Goal: Information Seeking & Learning: Learn about a topic

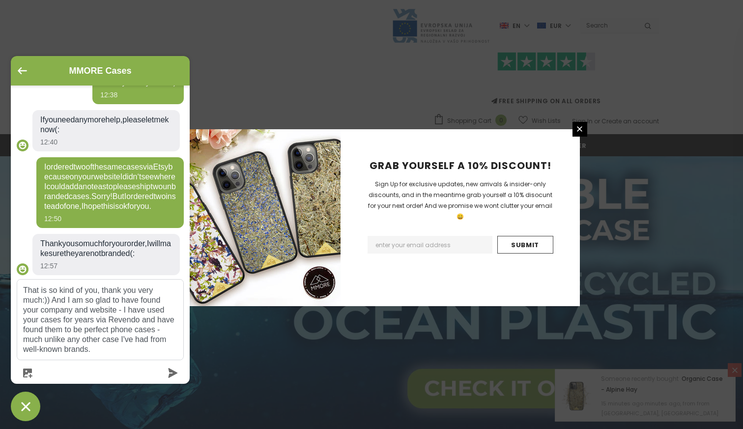
scroll to position [769, 0]
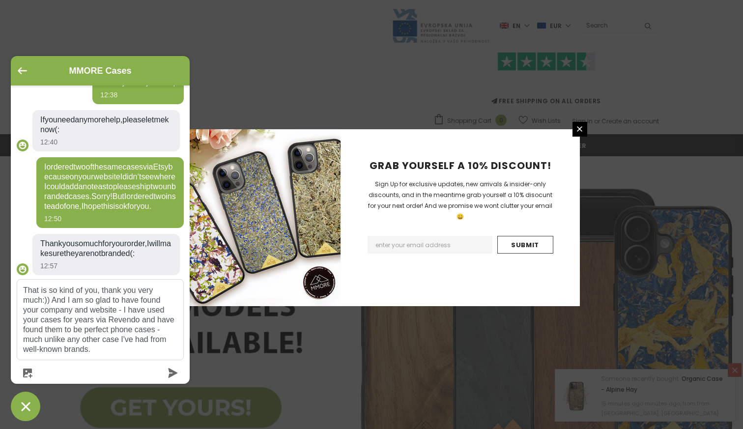
type textarea "That is so kind of you, thank you very much:)) And I am so glad to have found y…"
click at [173, 372] on icon "submit" at bounding box center [173, 373] width 9 height 10
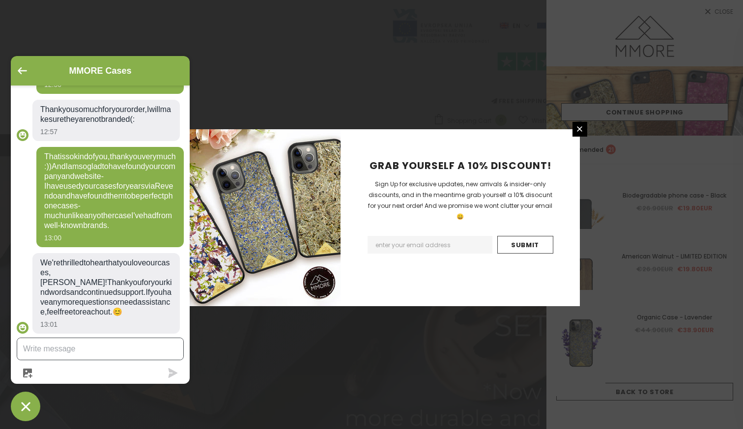
scroll to position [1001, 0]
click at [136, 347] on textarea "Message us" at bounding box center [100, 349] width 166 height 22
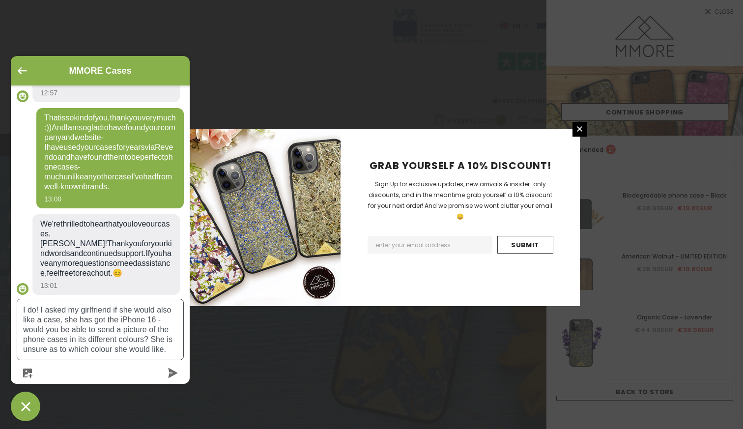
type textarea "I do! I asked my girlfriend if she would also like a case, she has got the iPho…"
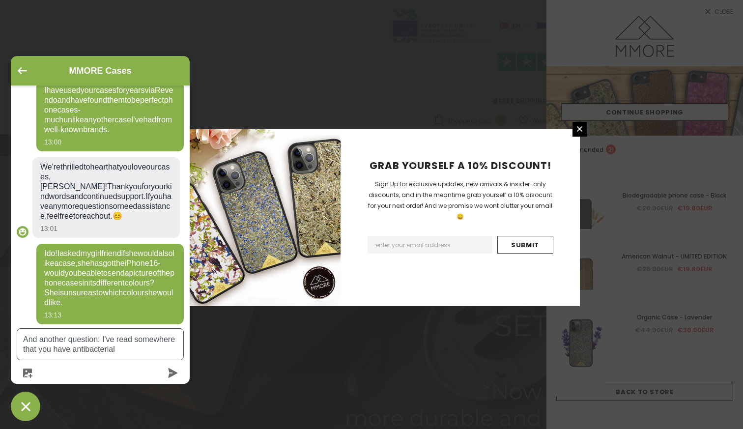
scroll to position [1108, 0]
click at [104, 348] on textarea "And another question: I've read somewhere that you have antibacterial" at bounding box center [100, 344] width 166 height 31
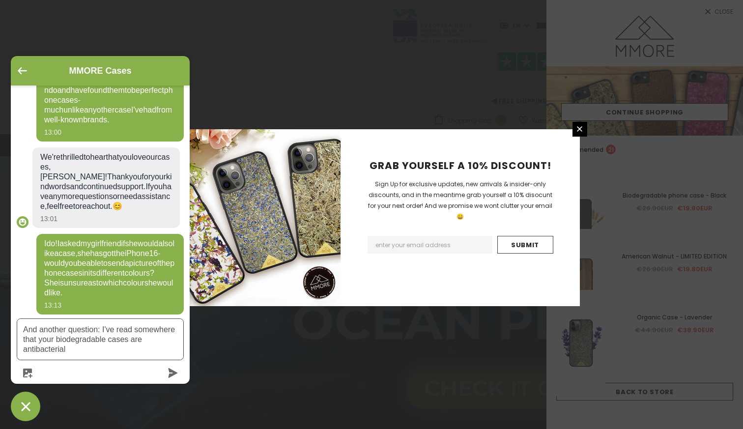
scroll to position [24, 0]
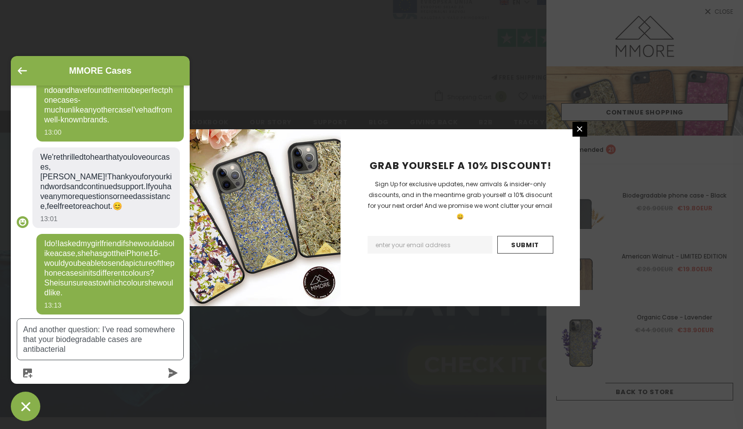
click at [136, 348] on textarea "And another question: I've read somewhere that your biodegradable cases are ant…" at bounding box center [100, 339] width 166 height 41
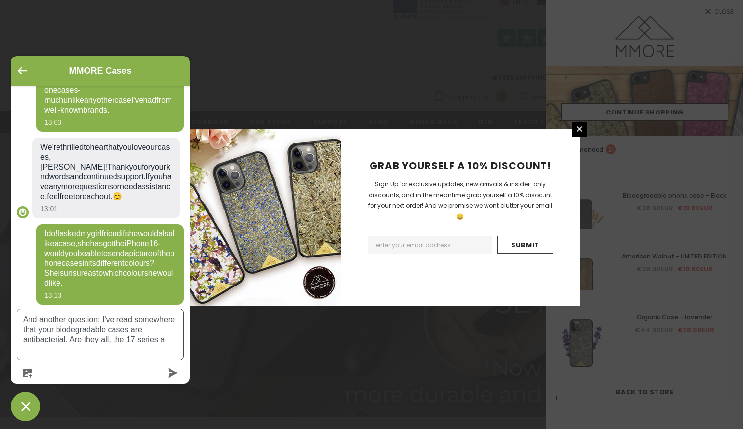
scroll to position [1108, 0]
click at [141, 340] on textarea "And another question: I've read somewhere that your biodegradable cases are ant…" at bounding box center [100, 334] width 166 height 51
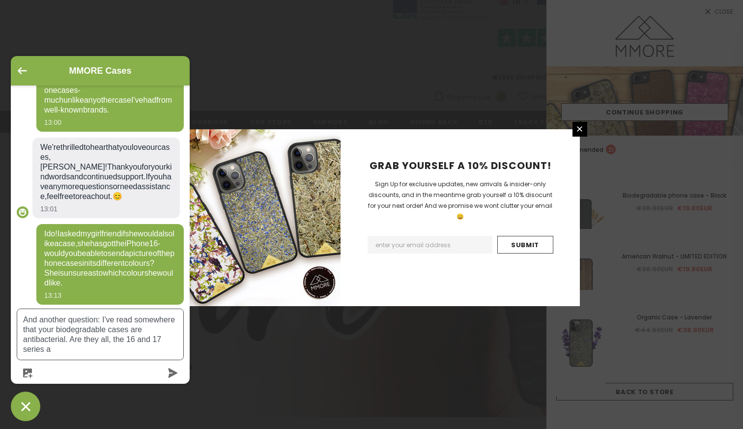
click at [97, 355] on textarea "And another question: I've read somewhere that your biodegradable cases are ant…" at bounding box center [100, 334] width 166 height 51
type textarea "And another question: I've read somewhere that your biodegradable cases are ant…"
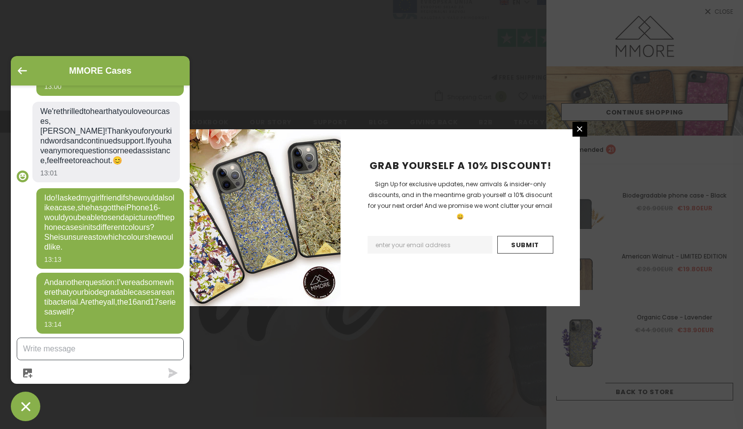
scroll to position [1182, 0]
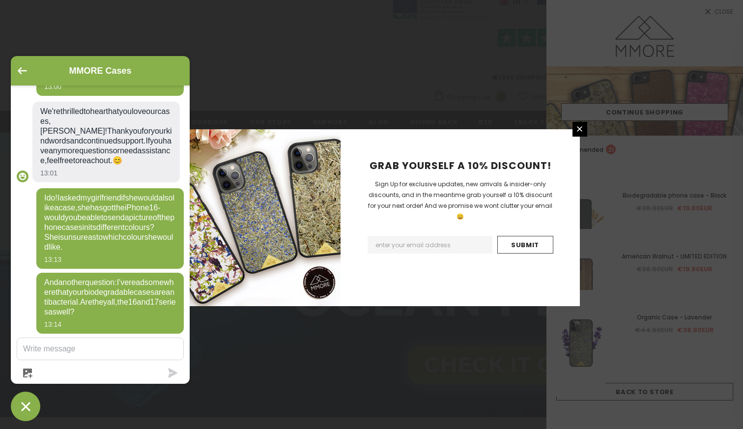
click at [476, 75] on div "GRAB YOURSELF A 10% DISCOUNT! Sign Up for exclusive updates, new arrivals & ins…" at bounding box center [371, 214] width 743 height 429
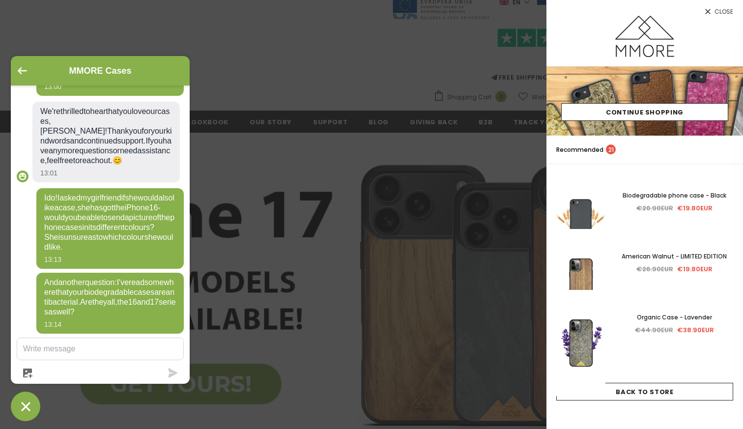
click at [726, 14] on span "Close" at bounding box center [724, 12] width 19 height 6
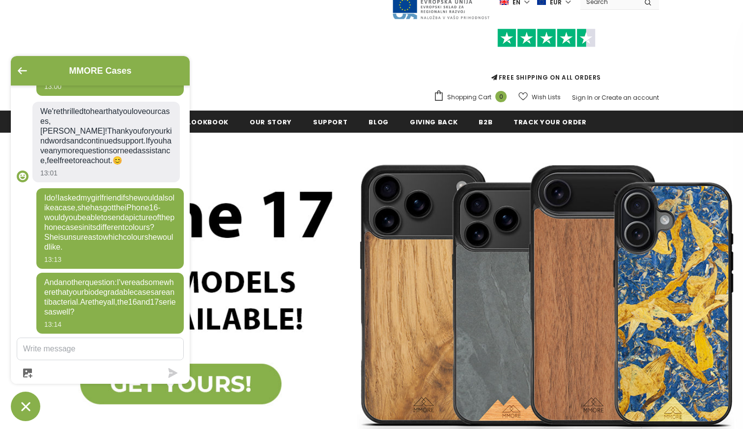
click at [138, 38] on div "FREE SHIPPING ON ALL ORDERS Shopping Cart 0 Close Your bag 0 items Your cart is…" at bounding box center [371, 63] width 575 height 86
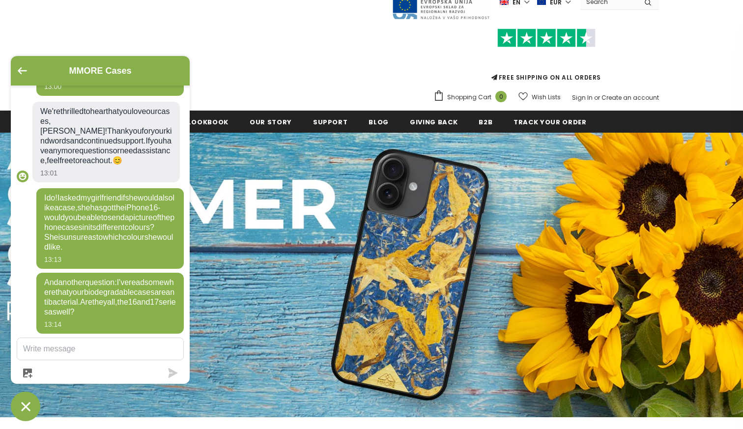
click at [19, 405] on icon "Chat window" at bounding box center [25, 406] width 15 height 15
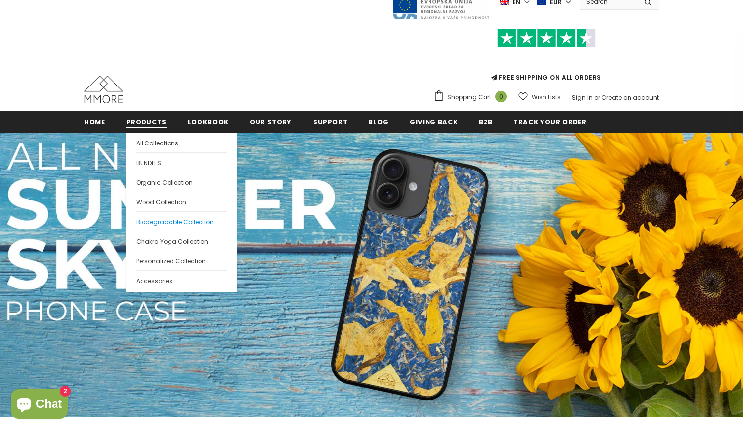
click at [157, 220] on span "Biodegradable Collection" at bounding box center [175, 222] width 78 height 8
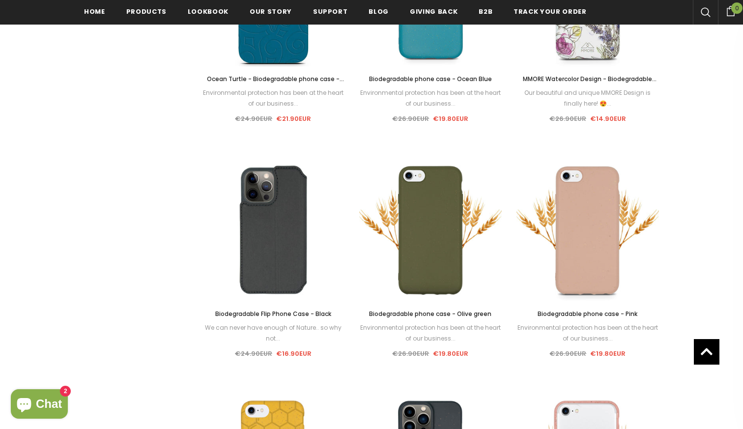
scroll to position [816, 0]
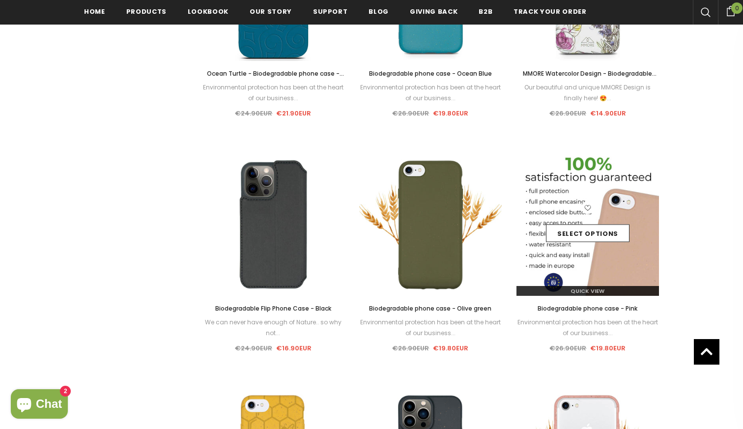
click at [604, 191] on img at bounding box center [588, 224] width 143 height 143
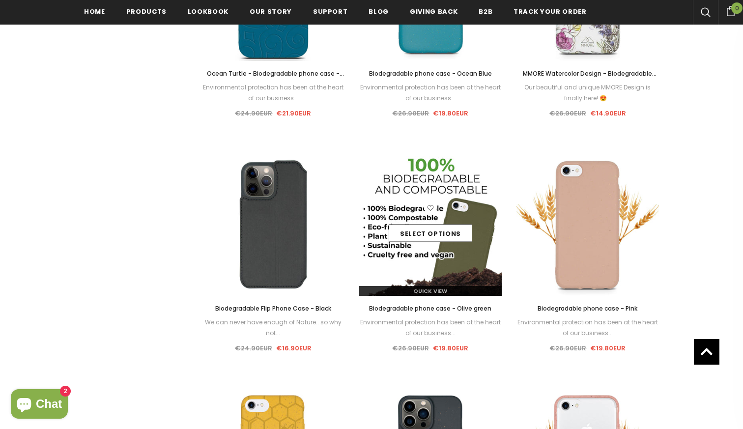
click at [457, 212] on div "Select options" at bounding box center [430, 225] width 143 height 47
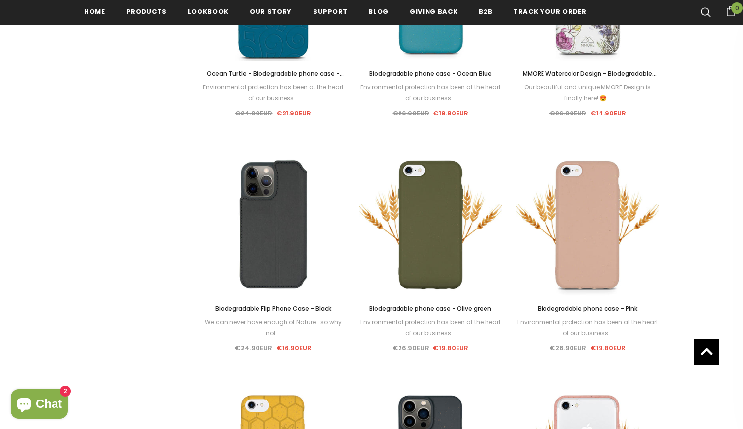
click at [438, 309] on span "Biodegradable phone case - Olive green" at bounding box center [430, 308] width 122 height 8
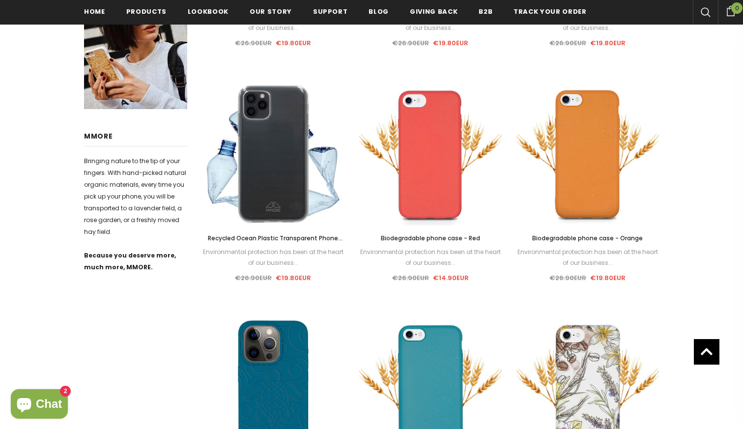
scroll to position [406, 0]
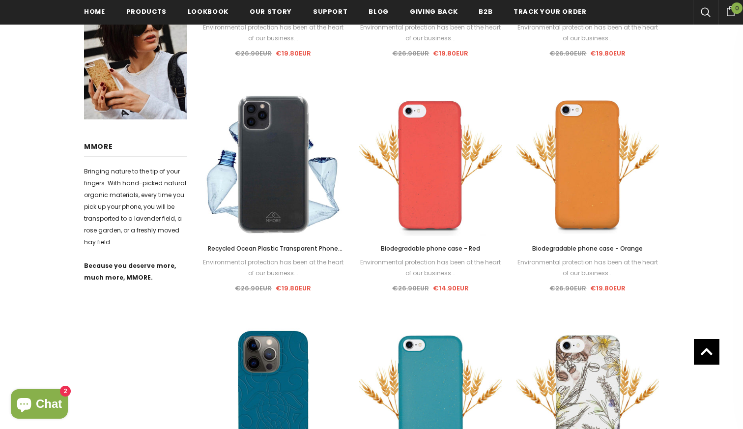
click at [581, 247] on span "Biodegradable phone case - Orange" at bounding box center [587, 248] width 111 height 8
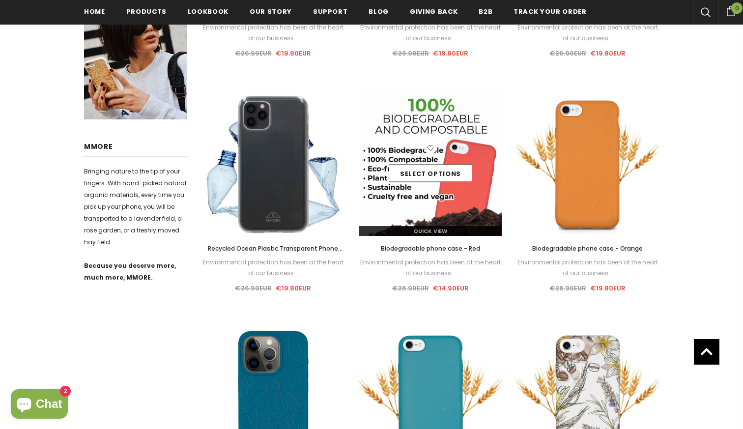
click at [437, 119] on img at bounding box center [430, 164] width 143 height 143
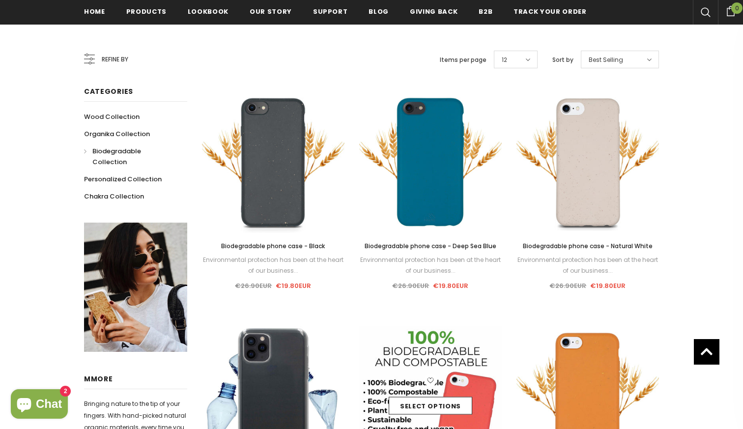
scroll to position [161, 0]
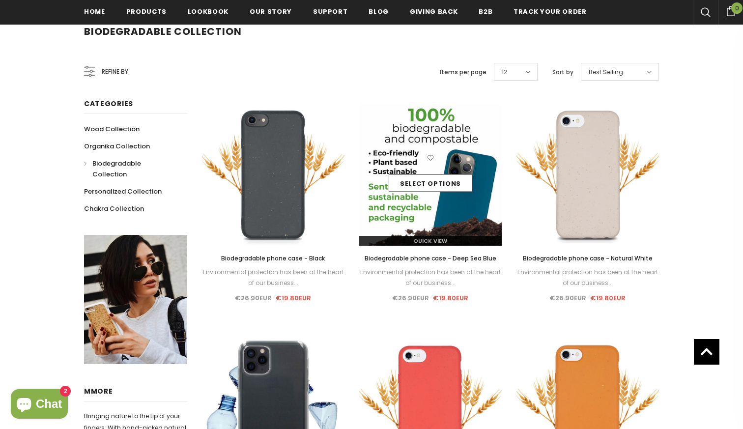
click at [451, 162] on div "Select options" at bounding box center [430, 174] width 143 height 47
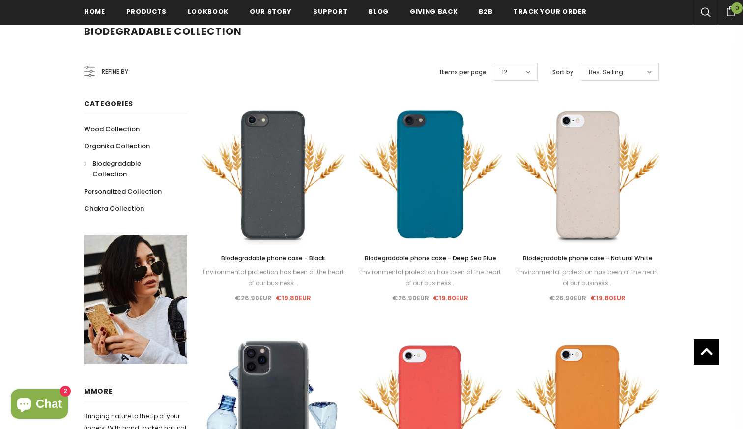
click at [486, 257] on span "Biodegradable phone case - Deep Sea Blue" at bounding box center [431, 258] width 132 height 8
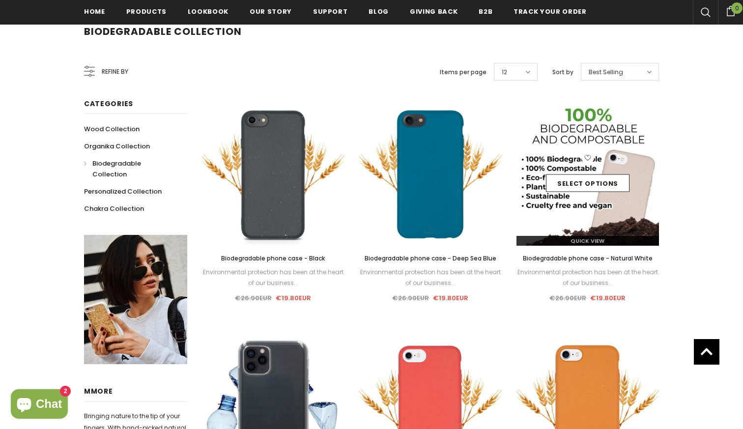
click at [596, 136] on img at bounding box center [588, 174] width 143 height 143
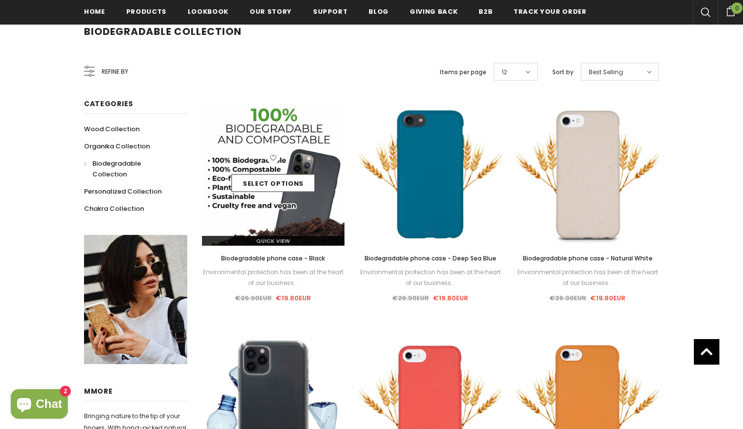
click at [289, 142] on img at bounding box center [273, 174] width 143 height 143
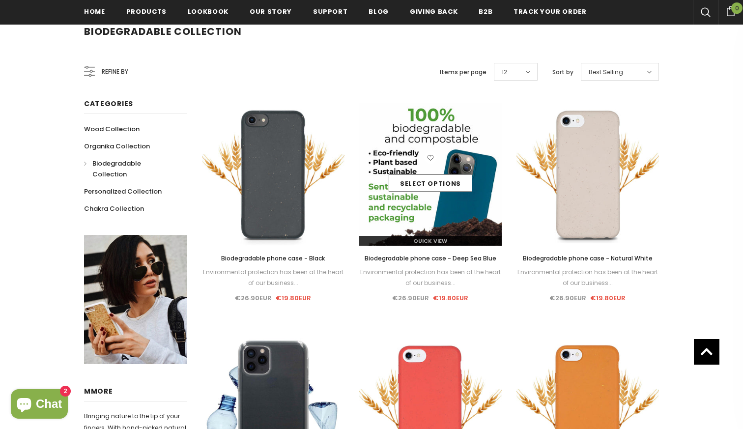
click at [434, 141] on img at bounding box center [430, 174] width 143 height 143
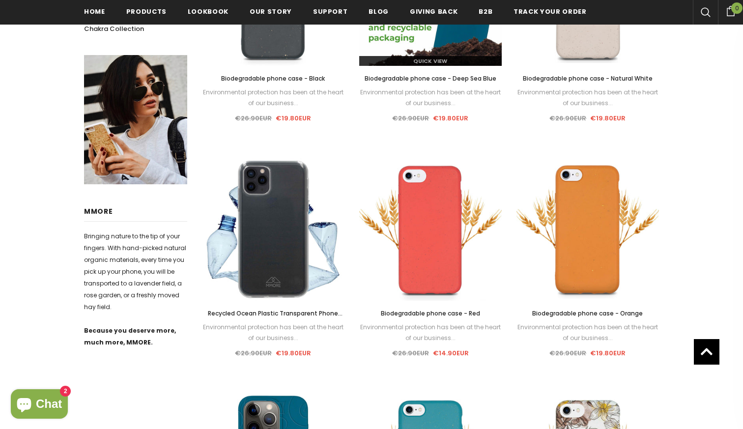
scroll to position [345, 0]
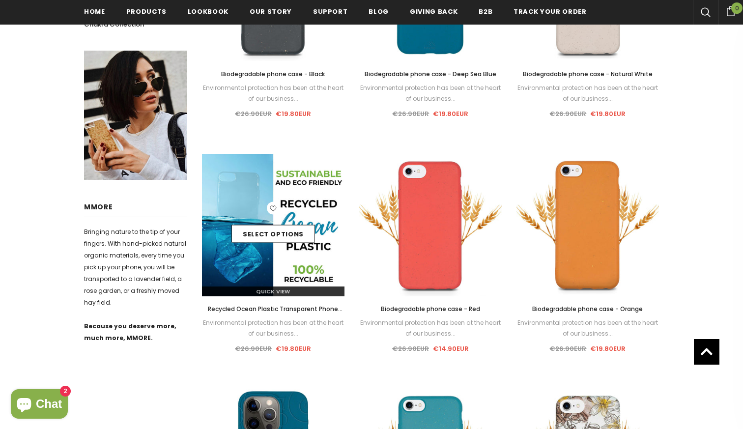
click at [318, 181] on img at bounding box center [273, 225] width 143 height 143
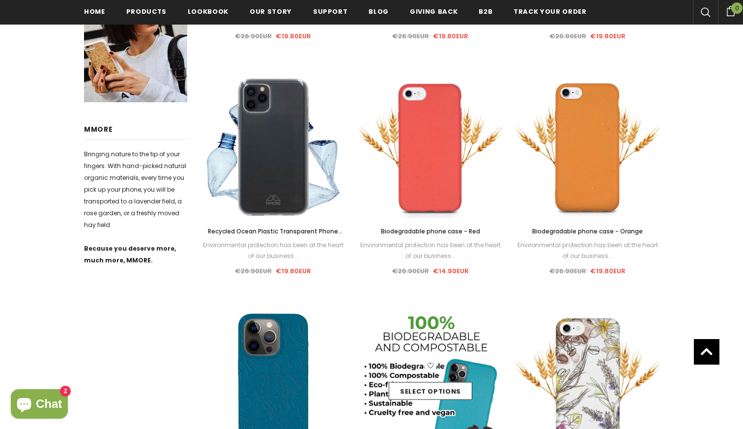
scroll to position [414, 0]
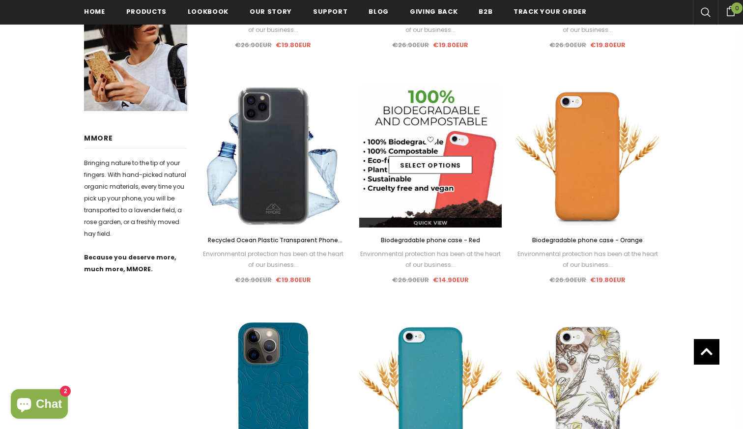
click at [447, 105] on img at bounding box center [430, 156] width 143 height 143
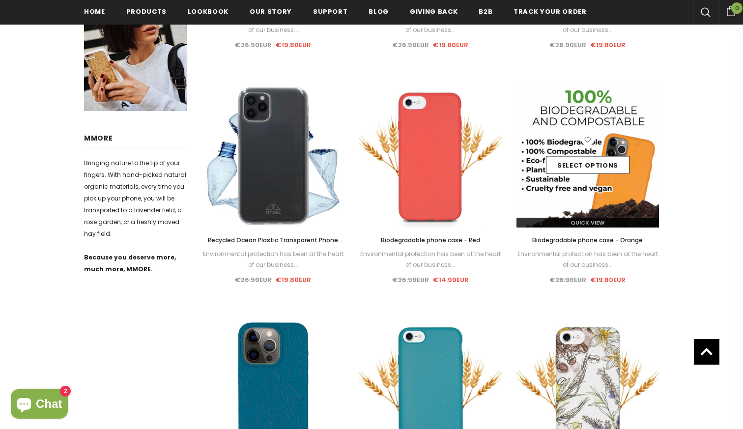
click at [575, 118] on img at bounding box center [588, 156] width 143 height 143
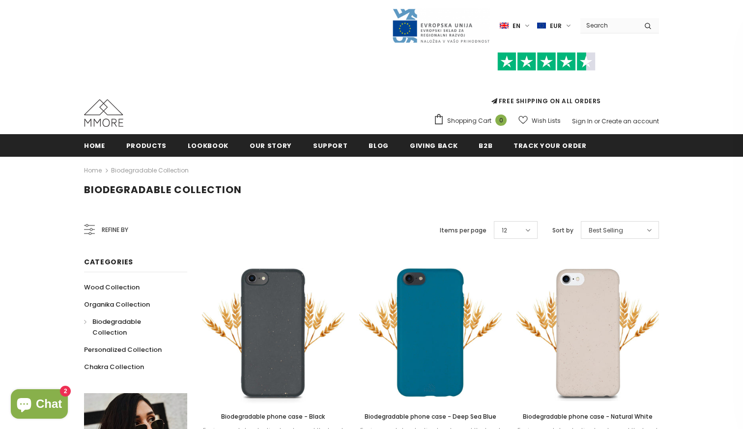
scroll to position [0, 0]
click at [56, 396] on button "Chat 2" at bounding box center [39, 403] width 57 height 29
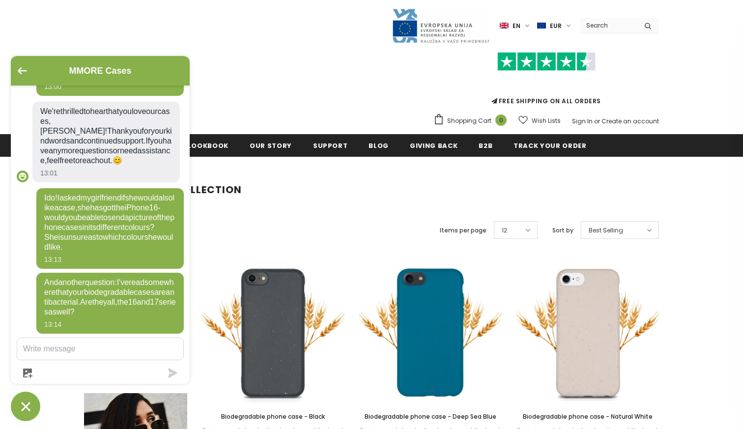
scroll to position [447, 0]
click at [281, 208] on div "Biodegradable Collection" at bounding box center [371, 198] width 743 height 29
click at [48, 23] on div "Trending iPhone Huawei" at bounding box center [371, 67] width 743 height 134
click at [29, 409] on icon "Chat window" at bounding box center [25, 406] width 15 height 15
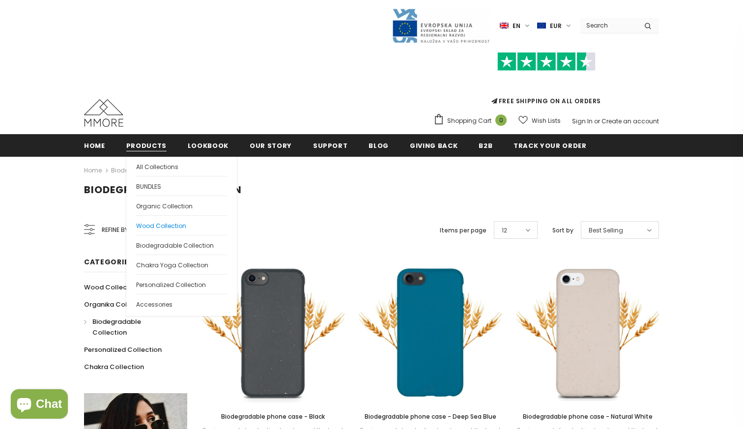
click at [189, 223] on link "Wood Collection" at bounding box center [181, 225] width 91 height 20
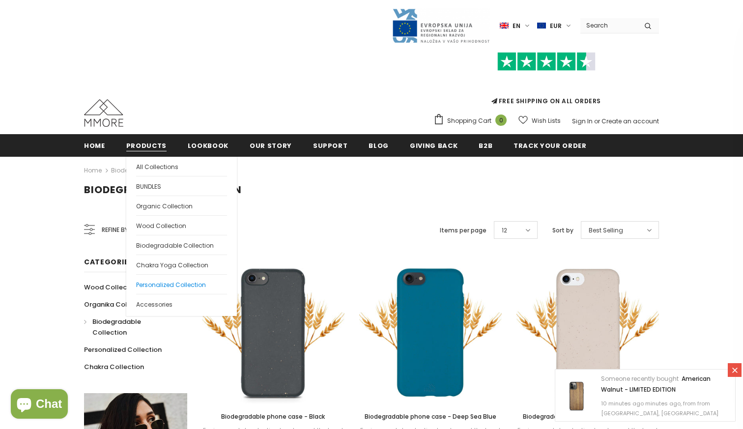
click at [181, 287] on span "Personalized Collection" at bounding box center [171, 285] width 70 height 8
click at [159, 204] on span "Organic Collection" at bounding box center [164, 206] width 57 height 8
click at [175, 240] on link "Biodegradable Collection" at bounding box center [181, 245] width 91 height 20
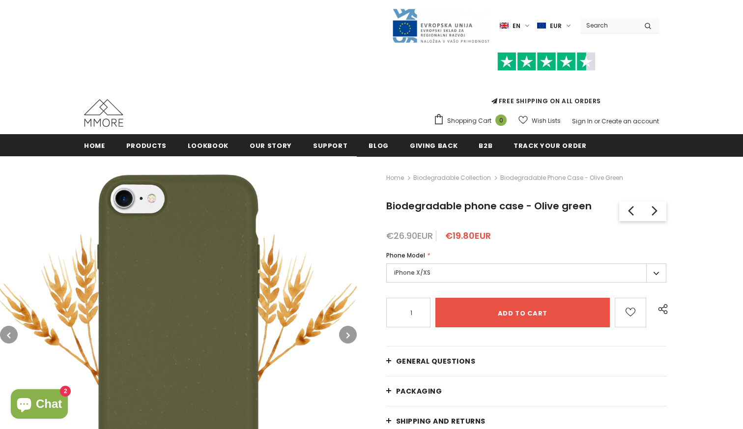
click at [452, 274] on label "iPhone X/XS" at bounding box center [526, 273] width 280 height 19
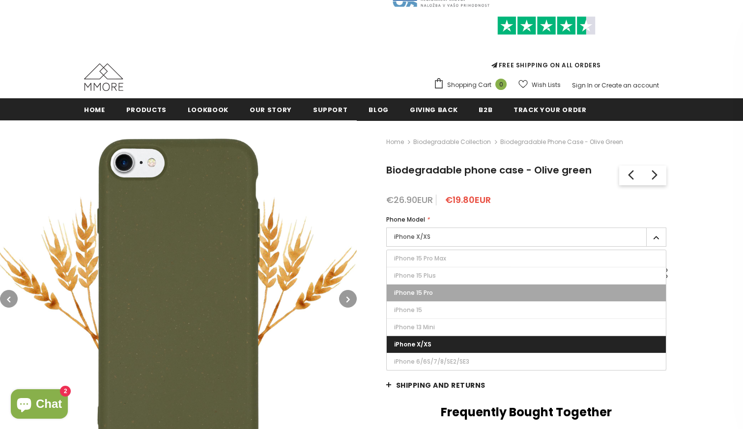
scroll to position [53, 0]
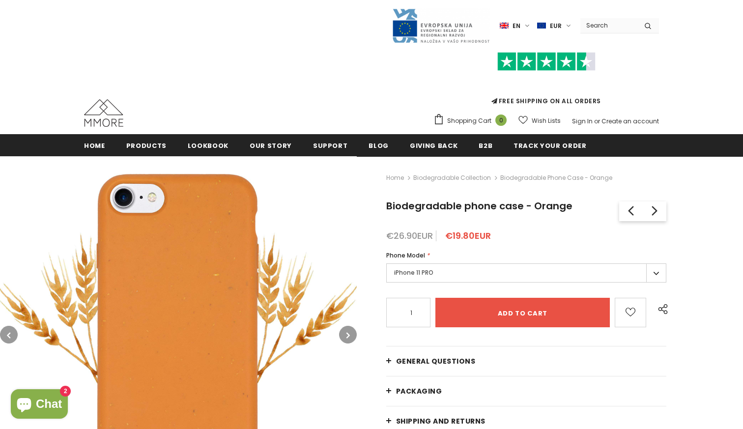
scroll to position [75, 0]
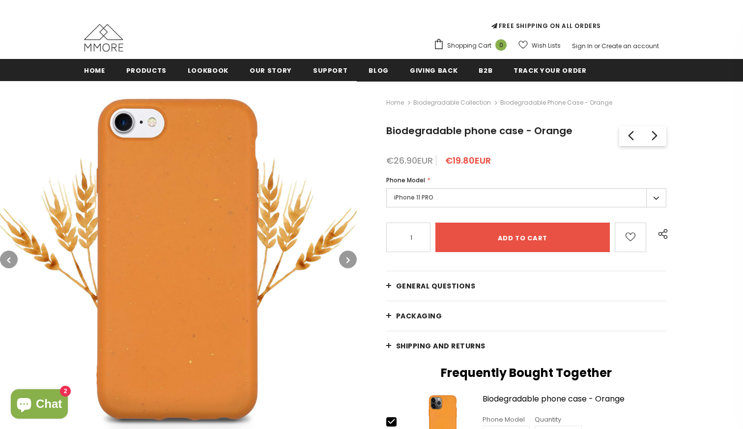
click at [411, 200] on label "iPhone 11 PRO" at bounding box center [526, 197] width 280 height 19
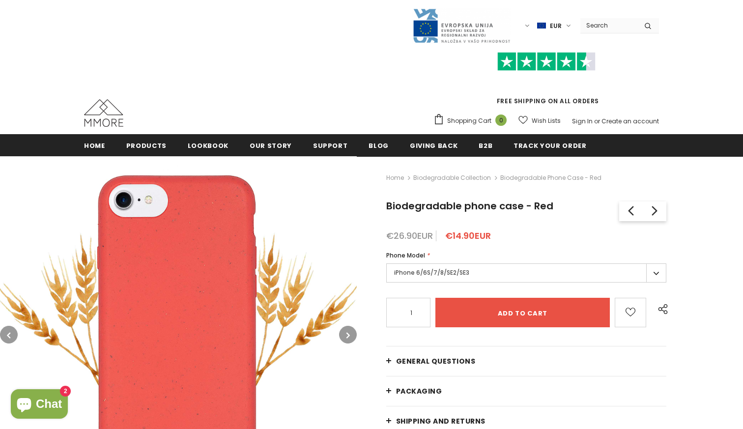
click at [439, 270] on label "iPhone 6/6S/7/8/SE2/SE3" at bounding box center [526, 273] width 280 height 19
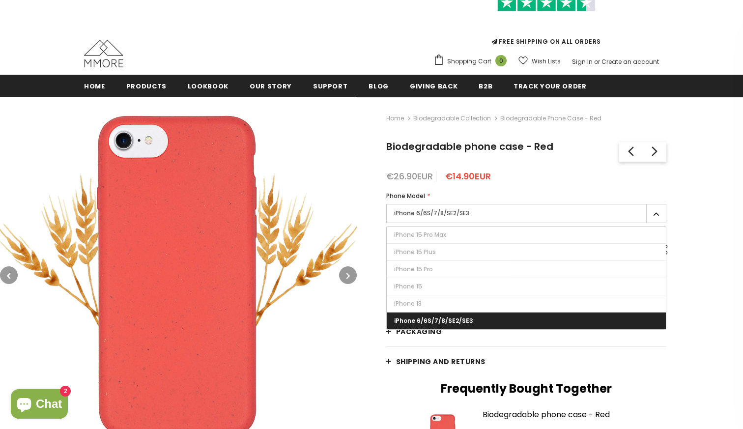
scroll to position [60, 0]
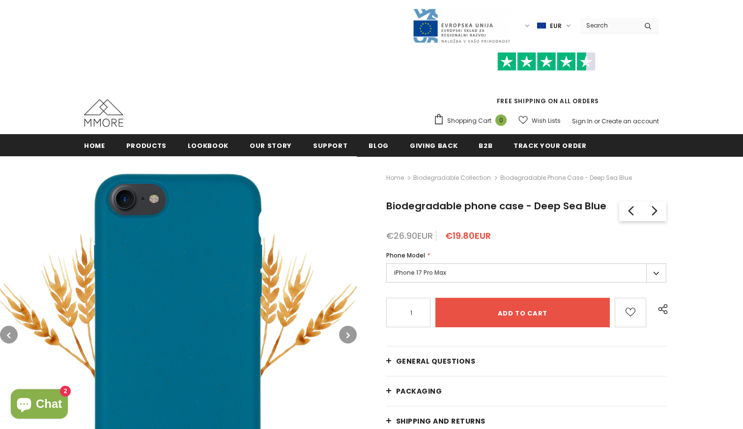
click at [495, 268] on label "iPhone 17 Pro Max" at bounding box center [526, 273] width 280 height 19
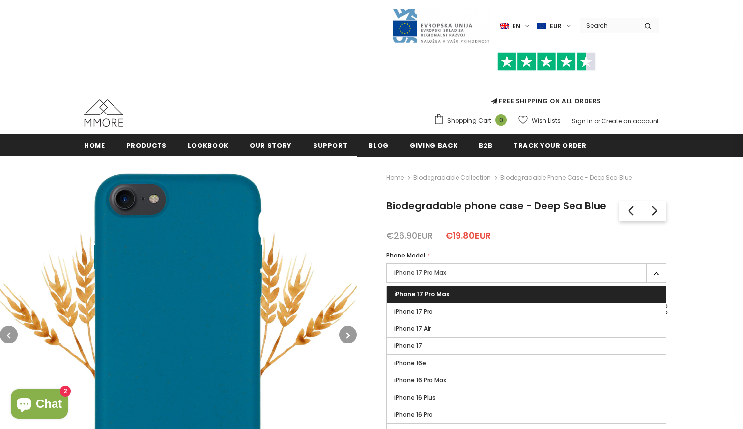
scroll to position [41, 0]
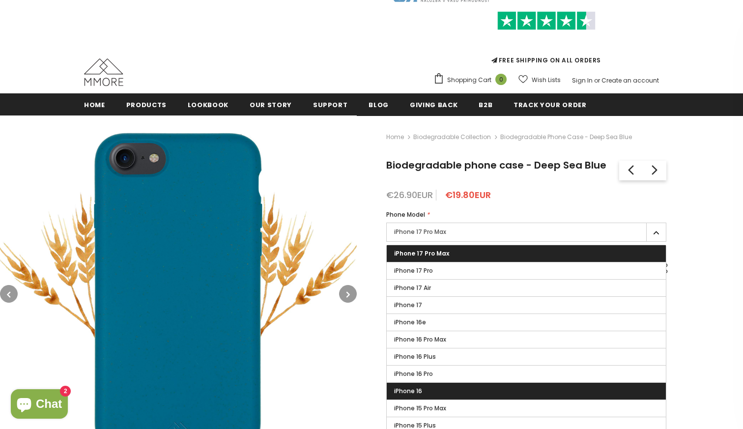
click at [459, 386] on label "iPhone 16" at bounding box center [526, 391] width 279 height 17
click at [0, 0] on input "iPhone 16" at bounding box center [0, 0] width 0 height 0
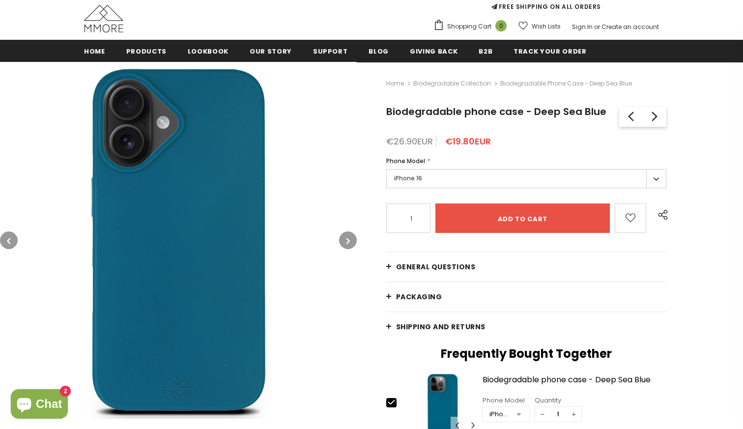
scroll to position [96, 0]
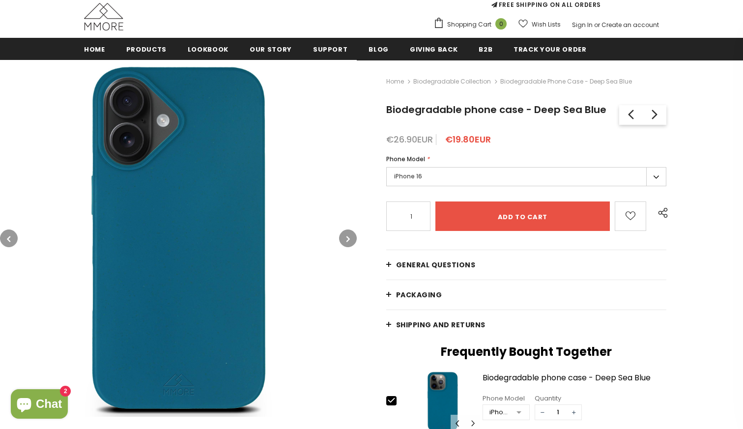
click at [350, 237] on icon "button" at bounding box center [348, 239] width 3 height 10
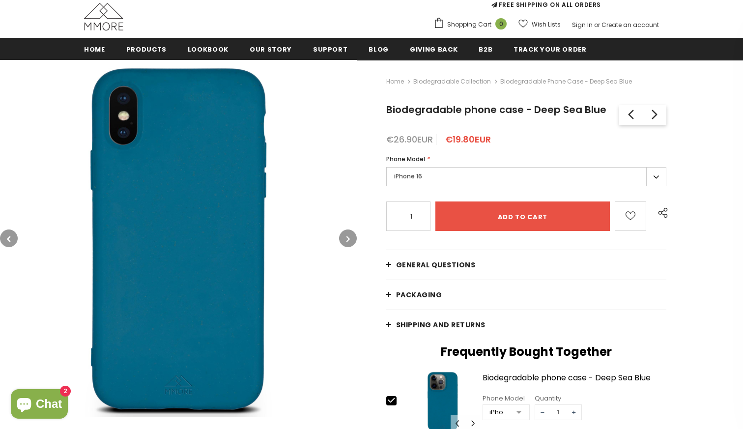
click at [350, 237] on icon "button" at bounding box center [348, 239] width 3 height 10
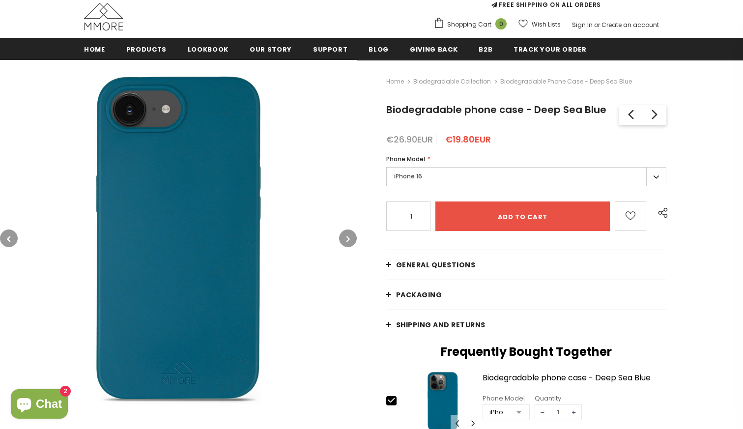
click at [13, 233] on button "button" at bounding box center [9, 239] width 18 height 18
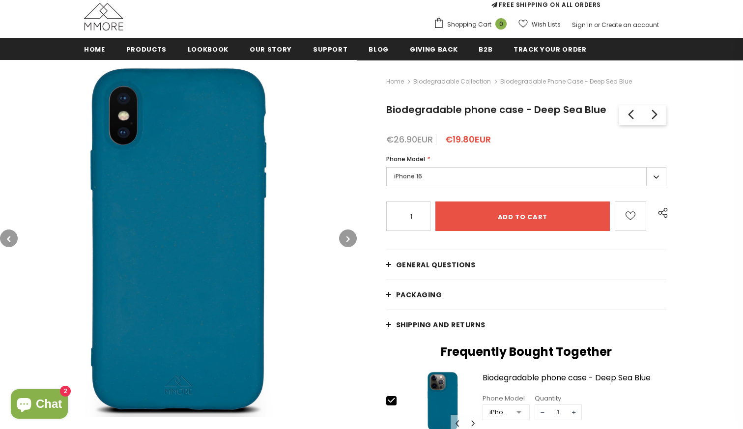
click at [13, 233] on button "button" at bounding box center [9, 239] width 18 height 18
click at [12, 235] on button "button" at bounding box center [9, 239] width 18 height 18
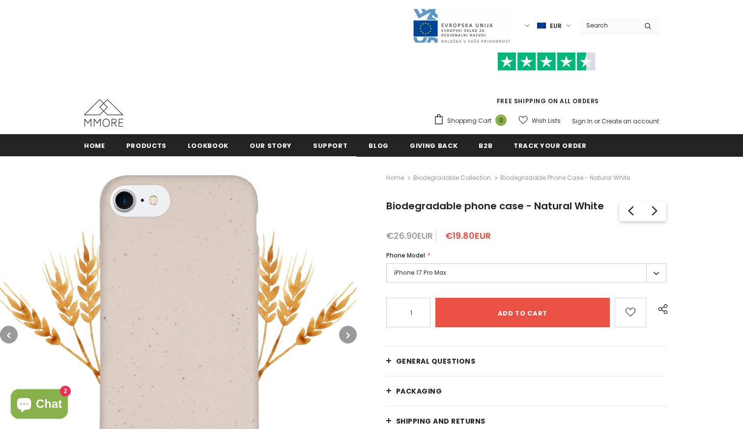
click at [534, 271] on label "iPhone 17 Pro Max" at bounding box center [526, 273] width 280 height 19
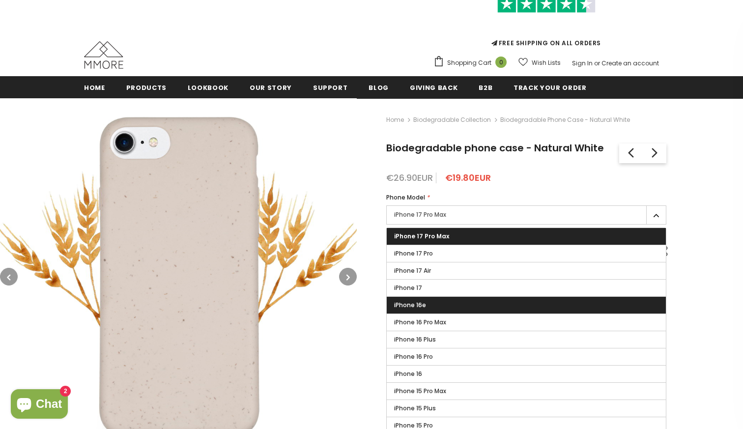
scroll to position [64, 0]
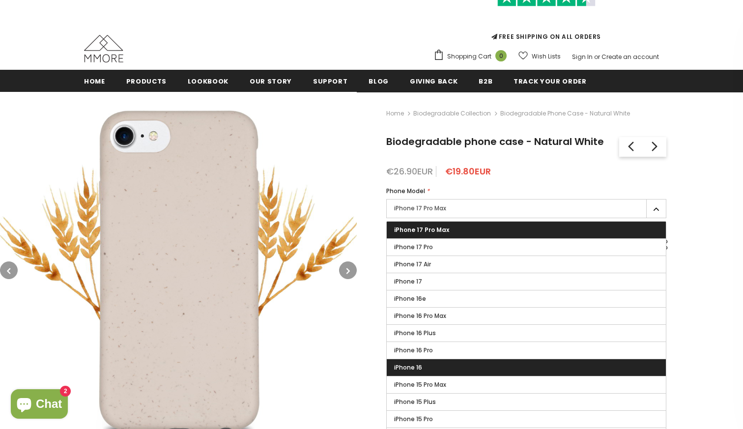
click at [452, 365] on label "iPhone 16" at bounding box center [526, 367] width 279 height 17
click at [0, 0] on input "iPhone 16" at bounding box center [0, 0] width 0 height 0
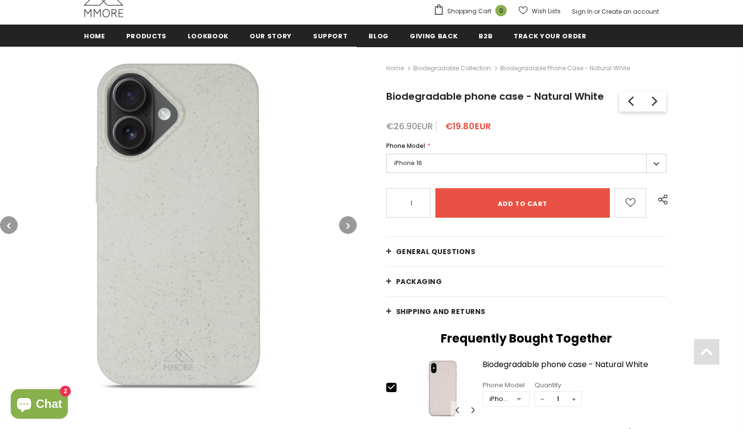
scroll to position [110, 0]
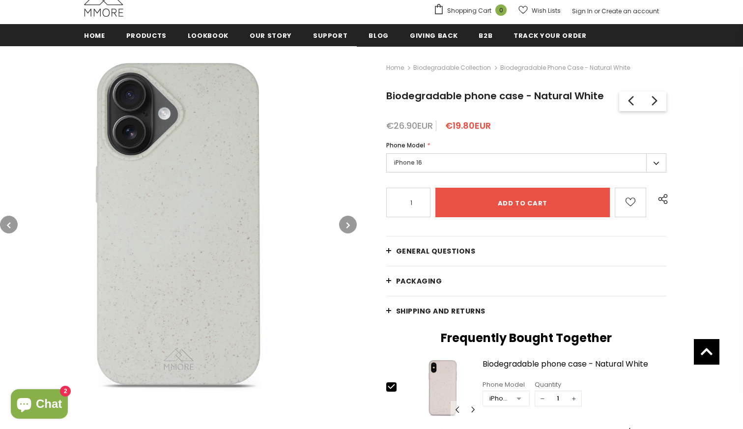
click at [358, 233] on div "Home Biodegradable Collection Biodegradable phone case - Natural White Biodegra…" at bounding box center [550, 348] width 386 height 605
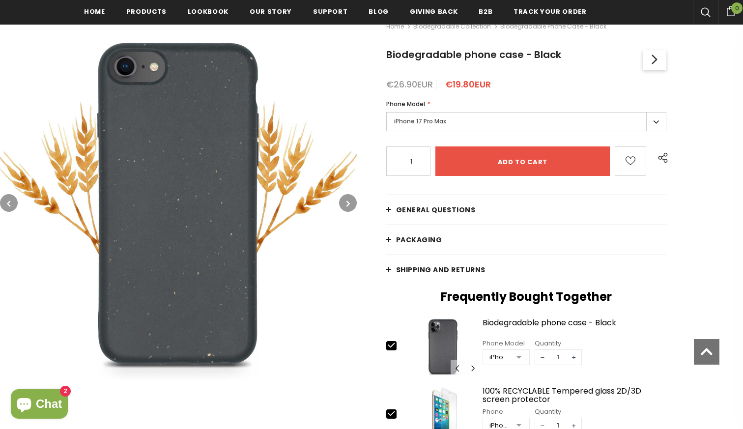
scroll to position [163, 0]
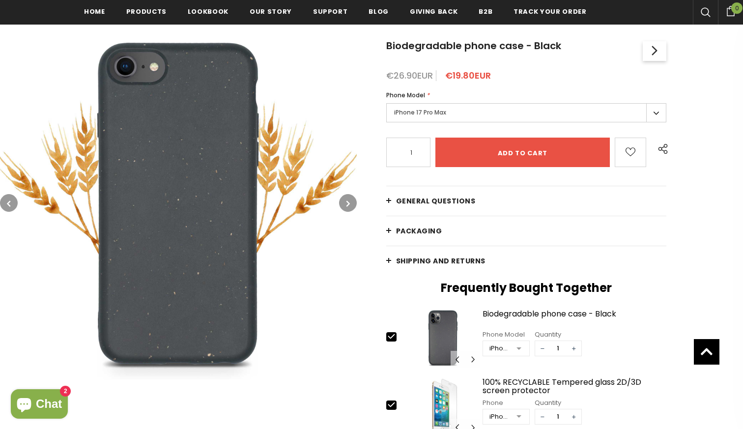
click at [11, 203] on button "button" at bounding box center [9, 203] width 18 height 18
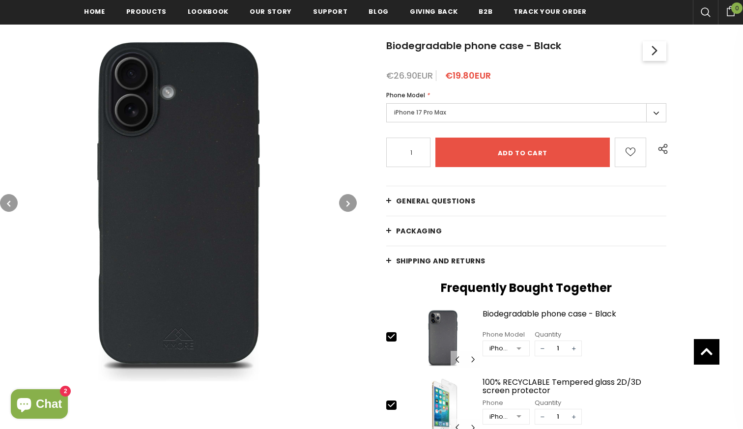
click at [11, 203] on button "button" at bounding box center [9, 203] width 18 height 18
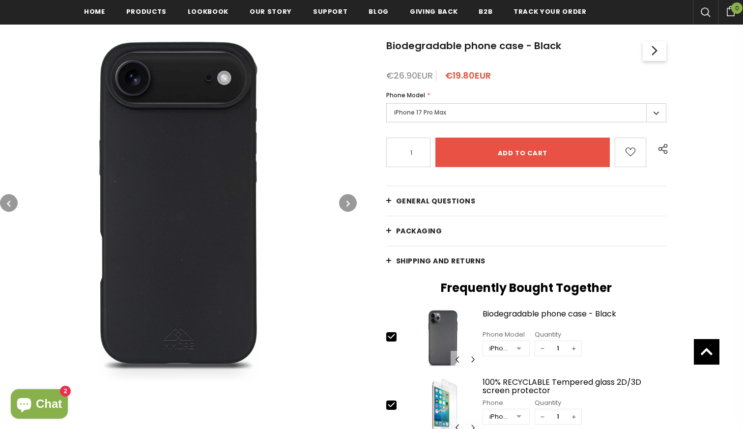
click at [8, 201] on icon "button" at bounding box center [8, 204] width 3 height 10
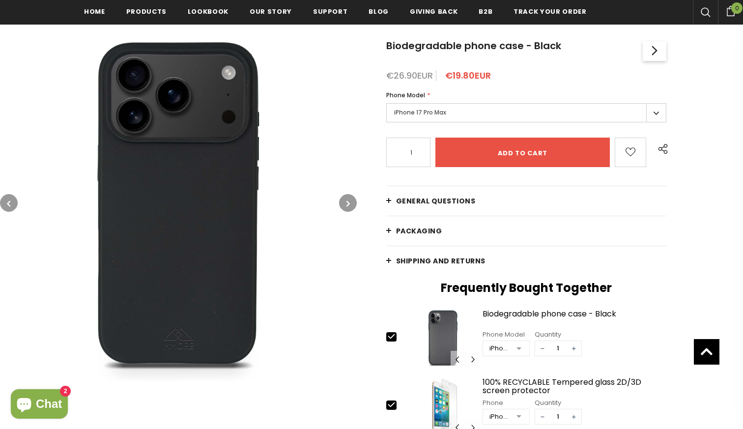
click at [8, 201] on icon "button" at bounding box center [8, 204] width 3 height 10
click at [478, 112] on label "iPhone 17 Pro Max" at bounding box center [526, 112] width 280 height 19
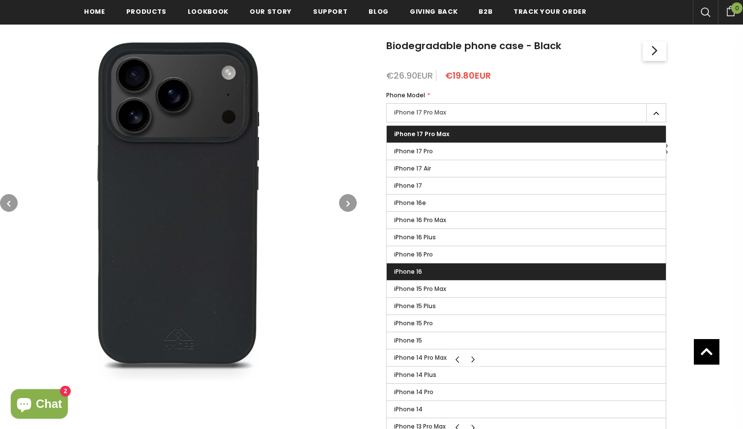
click at [440, 273] on label "iPhone 16" at bounding box center [526, 272] width 279 height 17
click at [0, 0] on input "iPhone 16" at bounding box center [0, 0] width 0 height 0
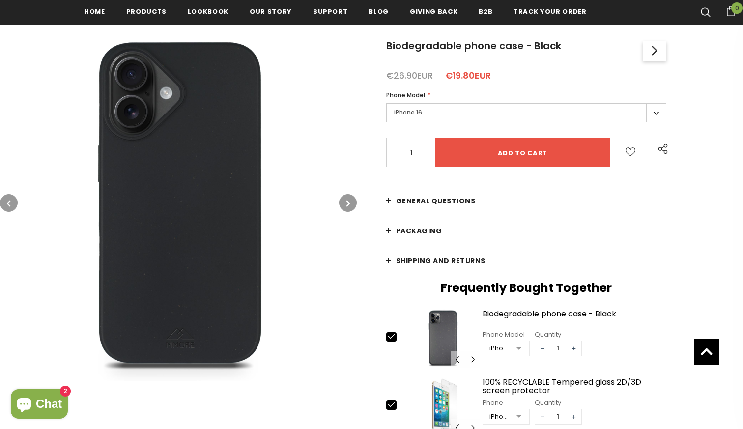
click at [50, 410] on span "Chat" at bounding box center [49, 404] width 26 height 15
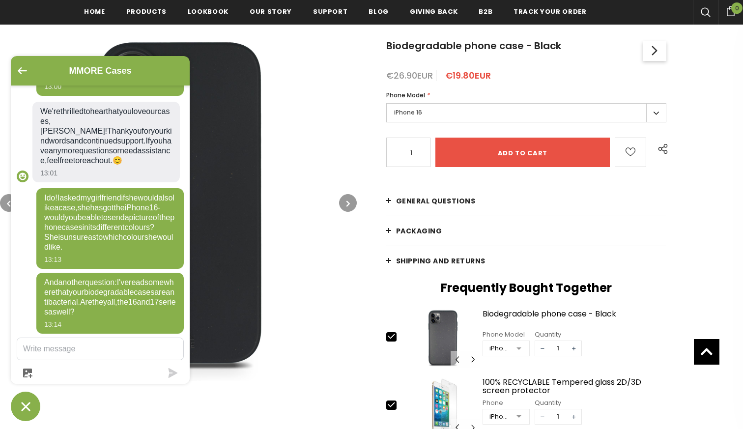
click at [286, 227] on img at bounding box center [178, 203] width 357 height 357
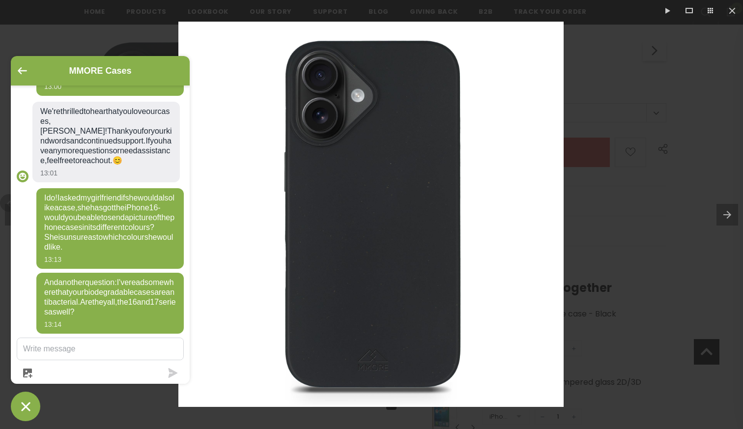
click at [30, 407] on icon "Chat window" at bounding box center [25, 406] width 15 height 15
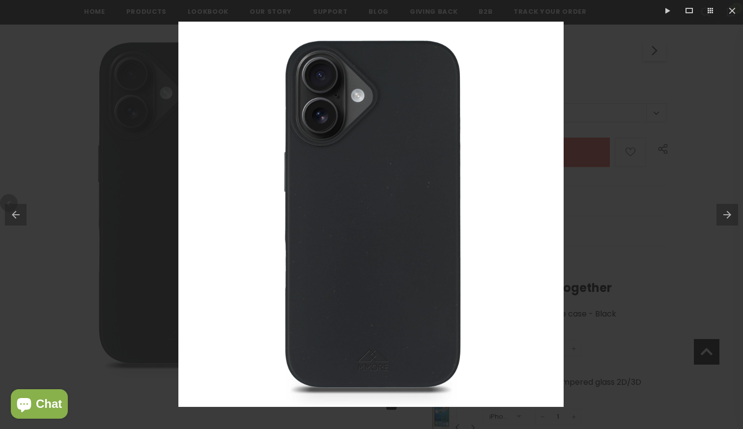
click at [106, 242] on div at bounding box center [371, 214] width 743 height 429
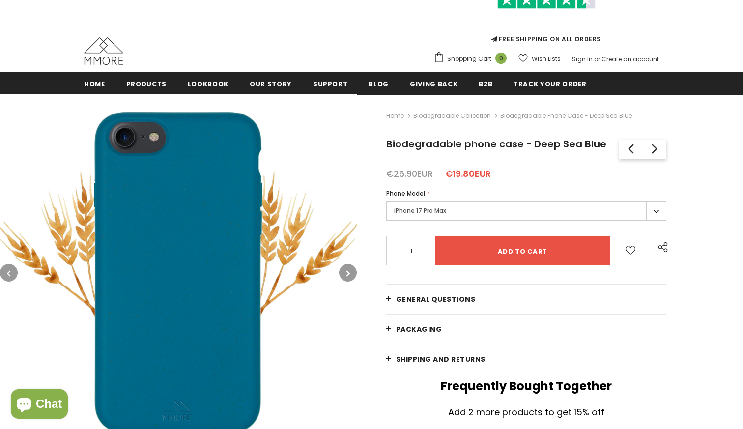
scroll to position [130, 0]
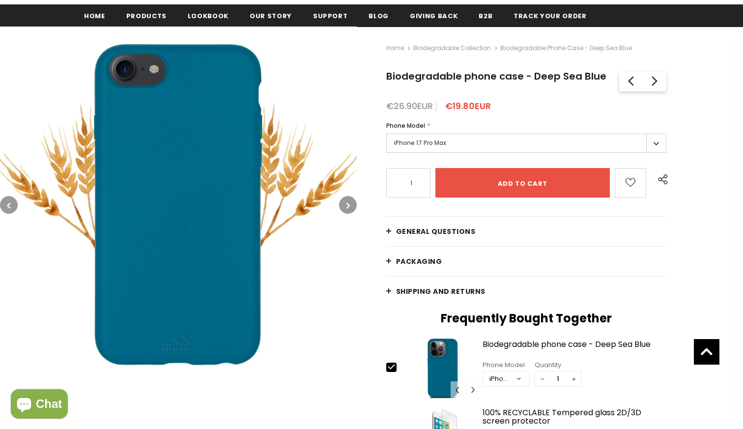
click at [461, 142] on label "iPhone 17 Pro Max" at bounding box center [526, 143] width 280 height 19
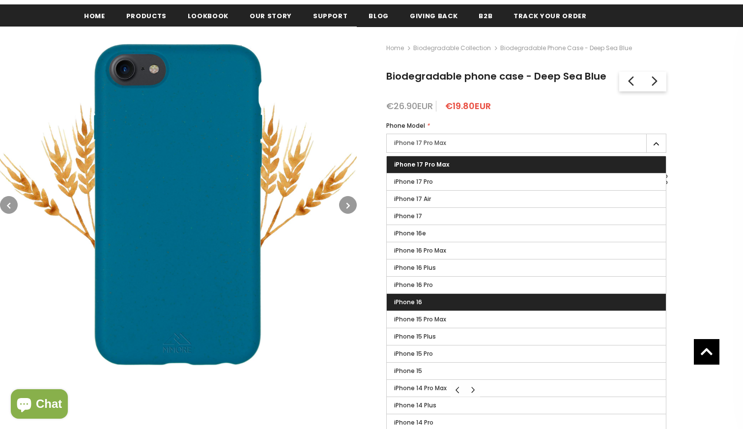
click at [437, 303] on label "iPhone 16" at bounding box center [526, 302] width 279 height 17
click at [0, 0] on input "iPhone 16" at bounding box center [0, 0] width 0 height 0
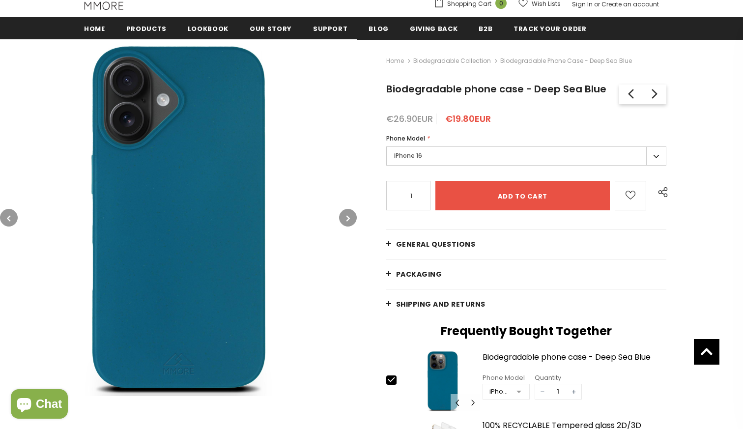
scroll to position [114, 0]
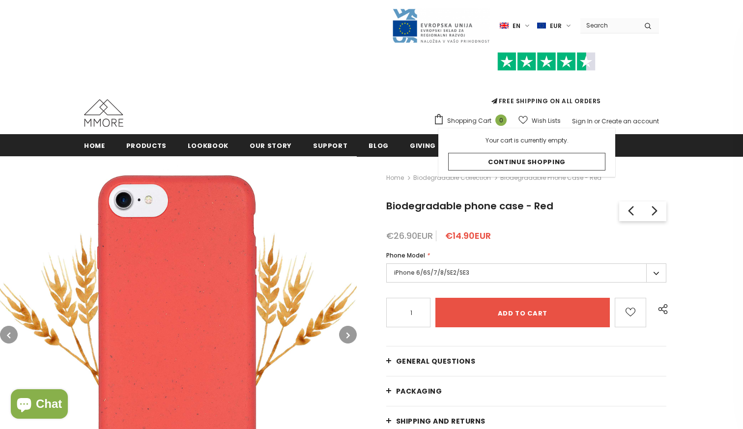
scroll to position [79, 0]
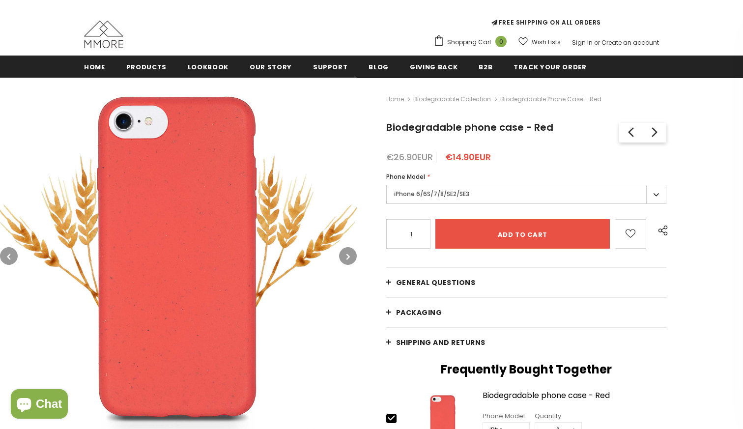
click at [458, 197] on label "iPhone 6/6S/7/8/SE2/SE3" at bounding box center [526, 194] width 280 height 19
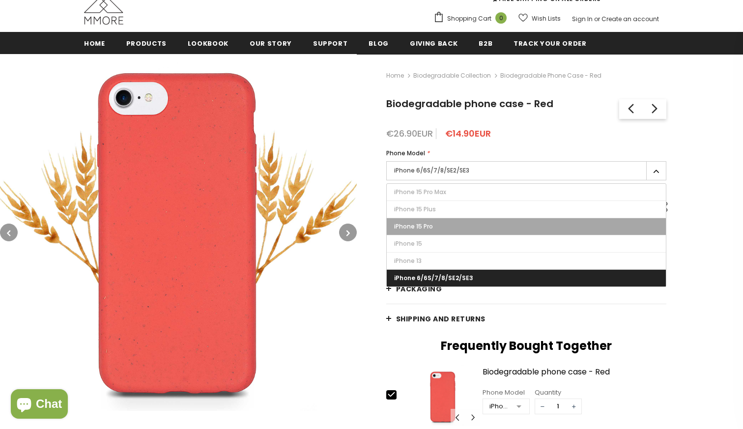
scroll to position [99, 0]
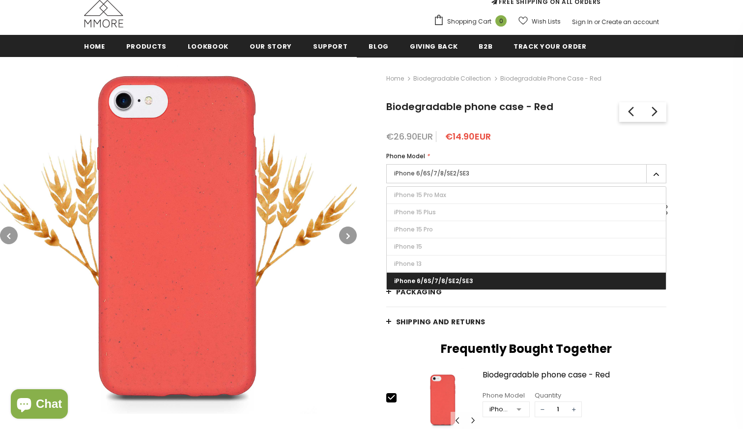
click at [405, 348] on h2 "Frequently Bought Together" at bounding box center [526, 349] width 280 height 15
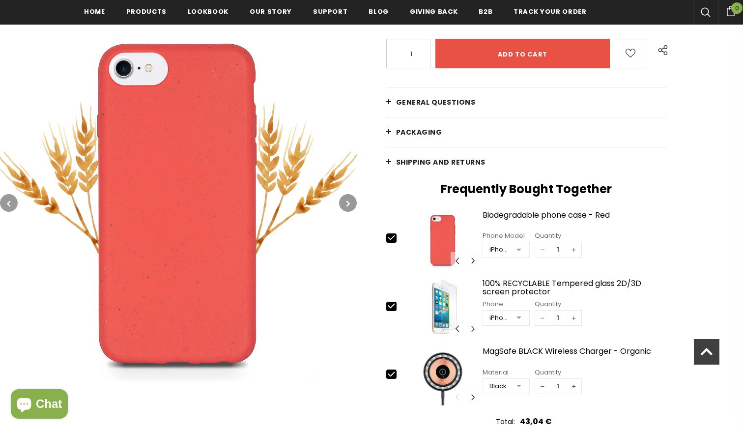
scroll to position [263, 0]
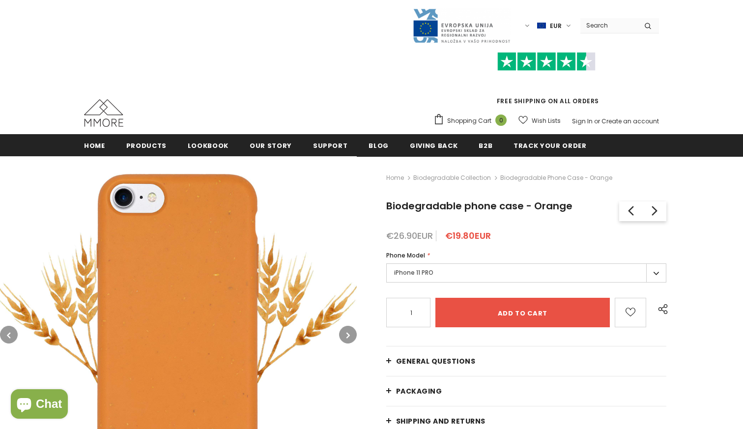
click at [477, 272] on label "iPhone 11 PRO" at bounding box center [526, 273] width 280 height 19
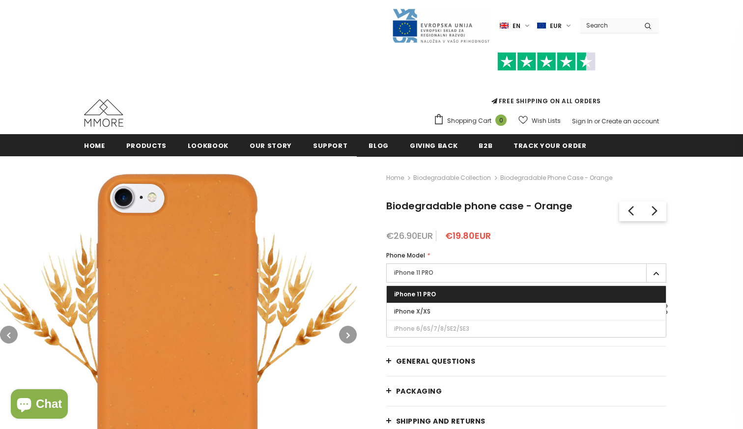
click at [477, 272] on label "iPhone 11 PRO" at bounding box center [526, 273] width 280 height 19
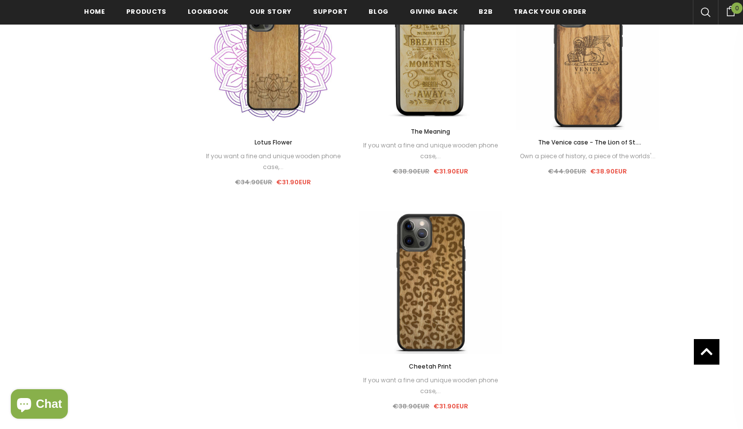
scroll to position [1220, 0]
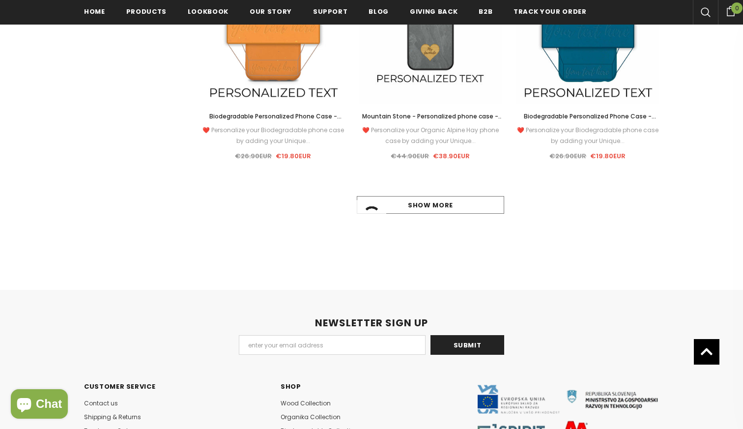
scroll to position [1008, 0]
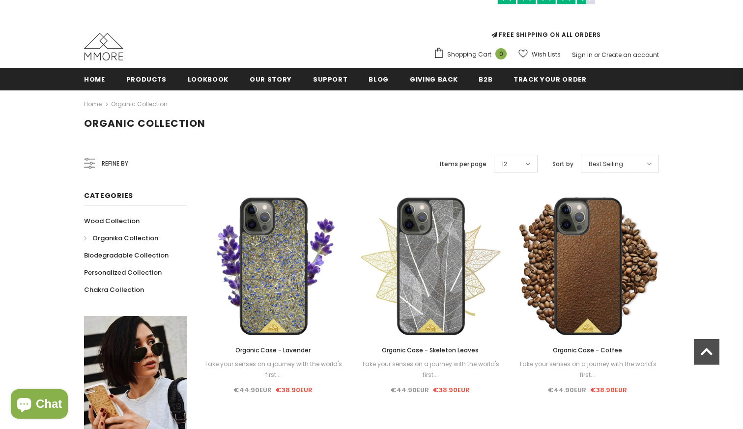
scroll to position [7, 0]
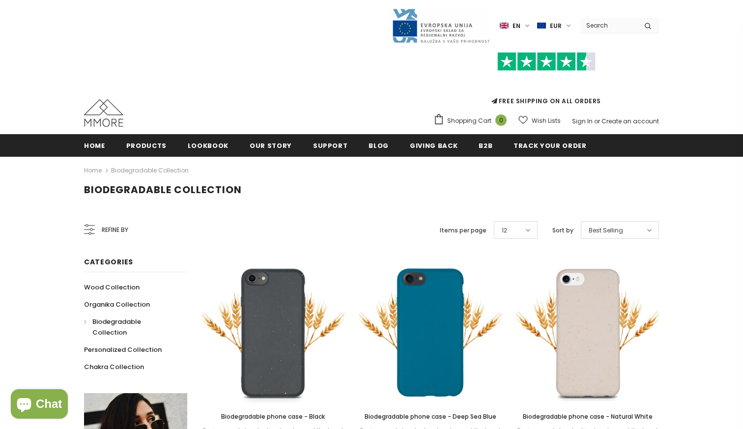
click at [35, 401] on icon "Chat window" at bounding box center [24, 404] width 24 height 24
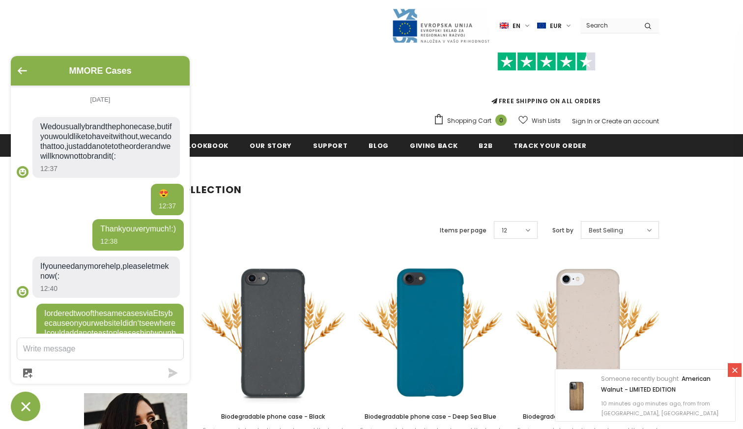
scroll to position [560, 0]
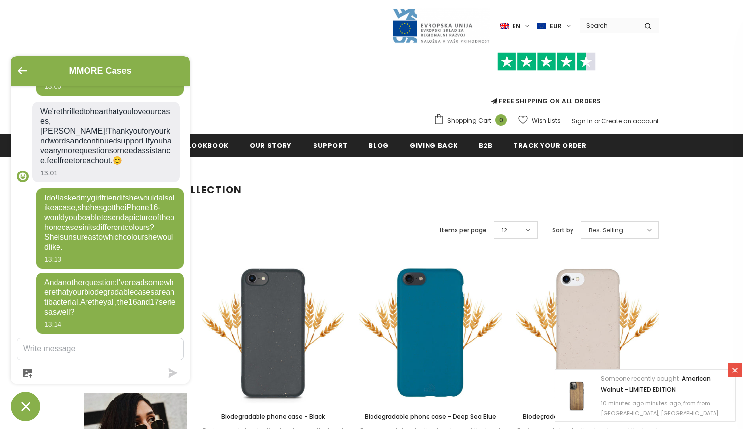
click at [328, 85] on div "FREE SHIPPING ON ALL ORDERS Shopping Cart 0 Close Your bag 0 items Your cart is…" at bounding box center [371, 87] width 575 height 86
click at [641, 389] on link "American Walnut - LIMITED EDITION" at bounding box center [656, 384] width 110 height 19
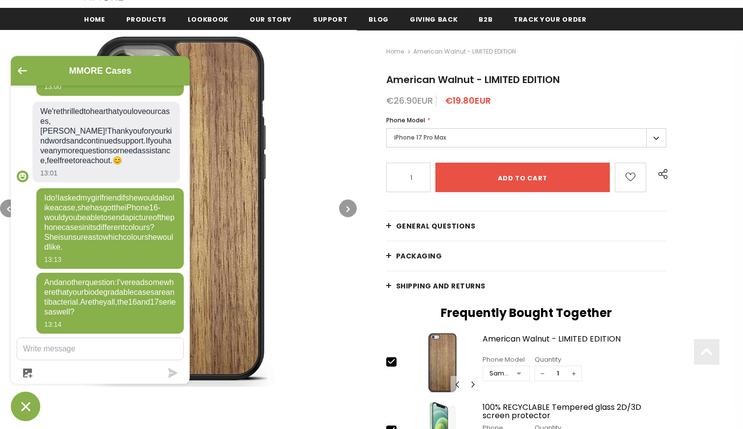
scroll to position [131, 0]
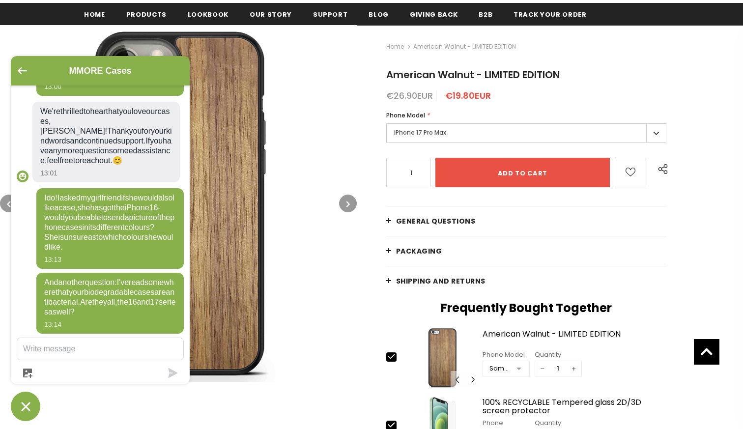
click at [27, 414] on icon "Chat window" at bounding box center [25, 406] width 15 height 15
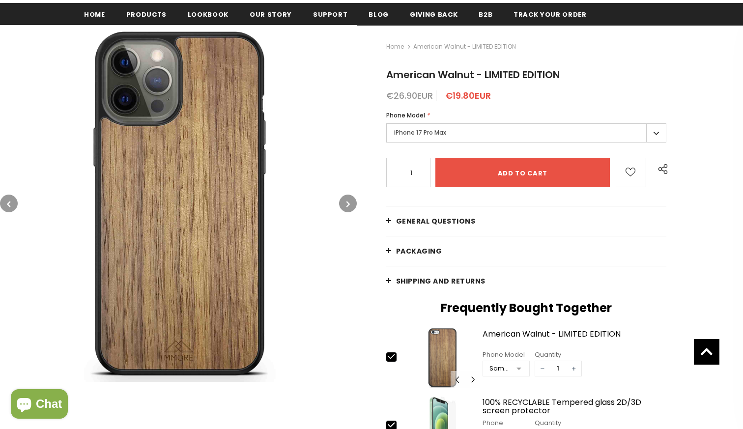
click at [346, 203] on button "button" at bounding box center [348, 204] width 18 height 18
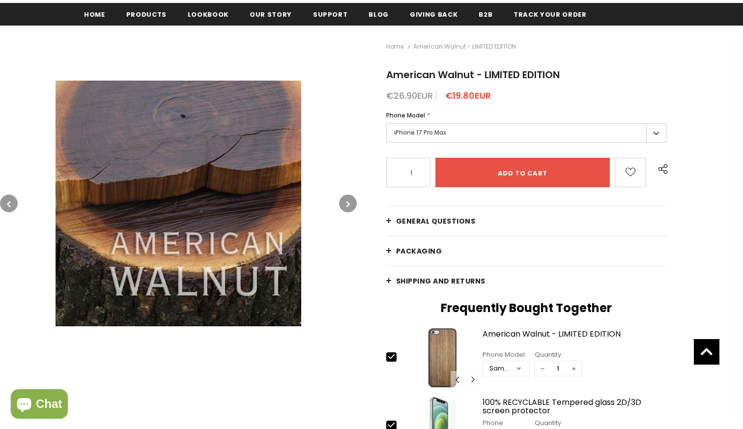
click at [346, 202] on button "button" at bounding box center [348, 204] width 18 height 18
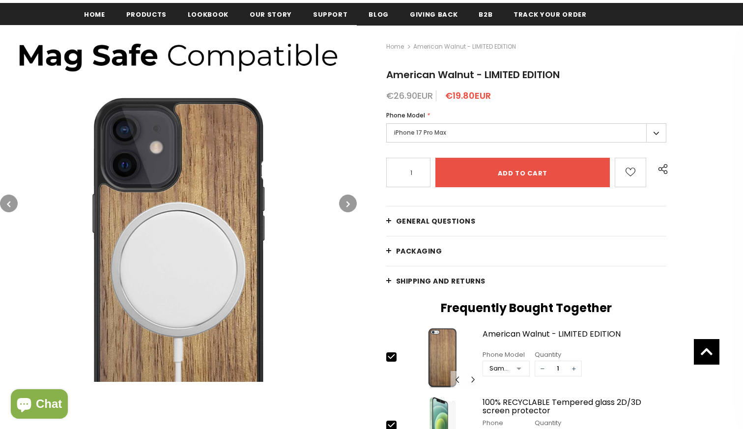
click at [346, 202] on button "button" at bounding box center [348, 204] width 18 height 18
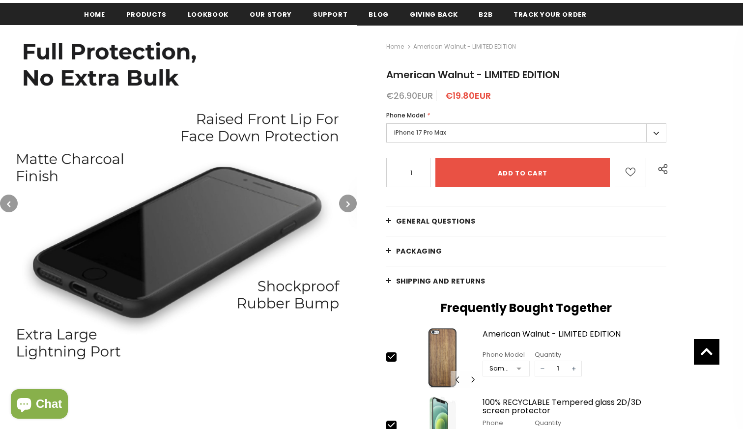
click at [346, 202] on button "button" at bounding box center [348, 204] width 18 height 18
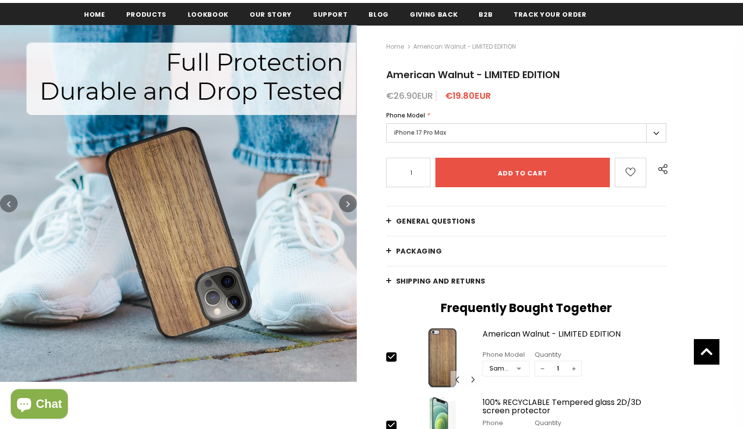
click at [346, 202] on button "button" at bounding box center [348, 204] width 18 height 18
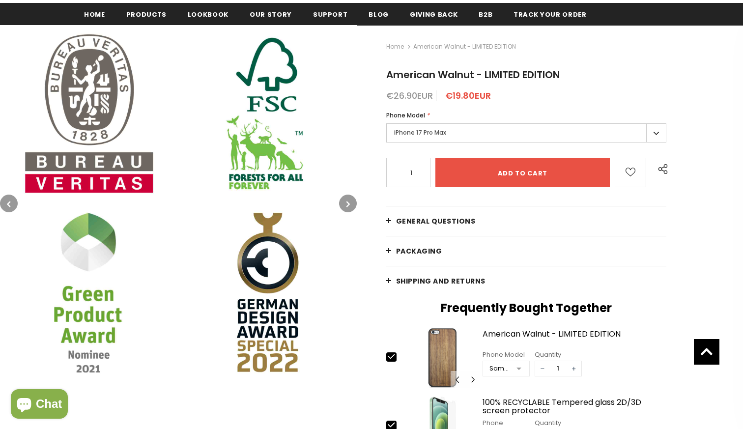
click at [346, 202] on button "button" at bounding box center [348, 204] width 18 height 18
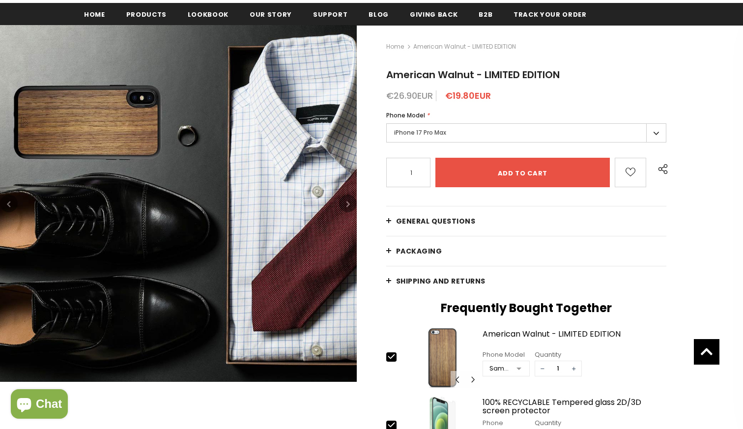
click at [346, 202] on button "button" at bounding box center [348, 204] width 18 height 18
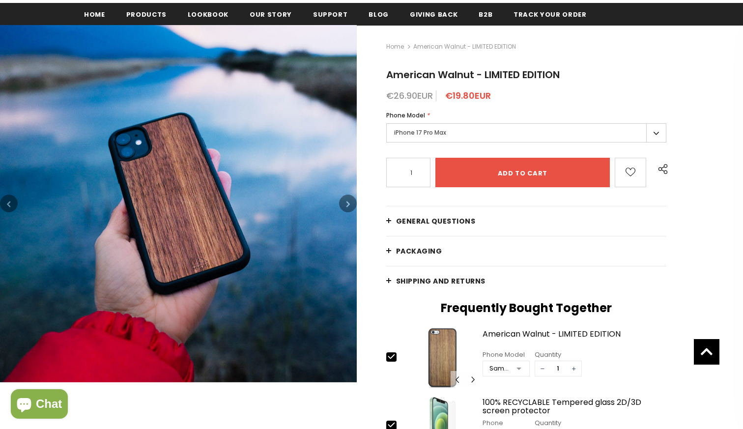
click at [346, 202] on button "button" at bounding box center [348, 204] width 18 height 18
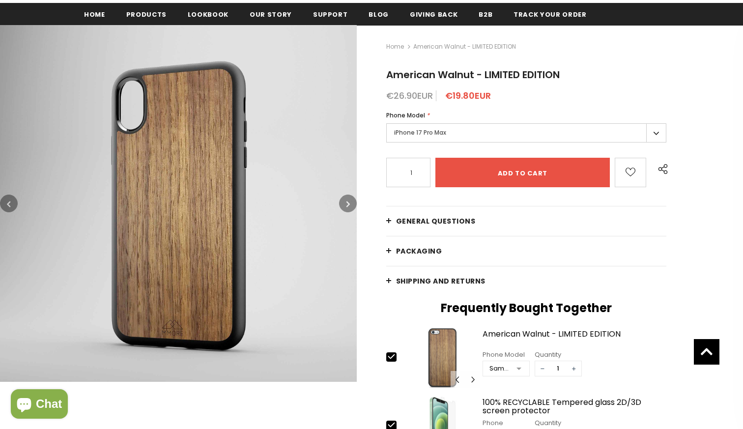
click at [429, 127] on label "iPhone 17 Pro Max" at bounding box center [526, 132] width 280 height 19
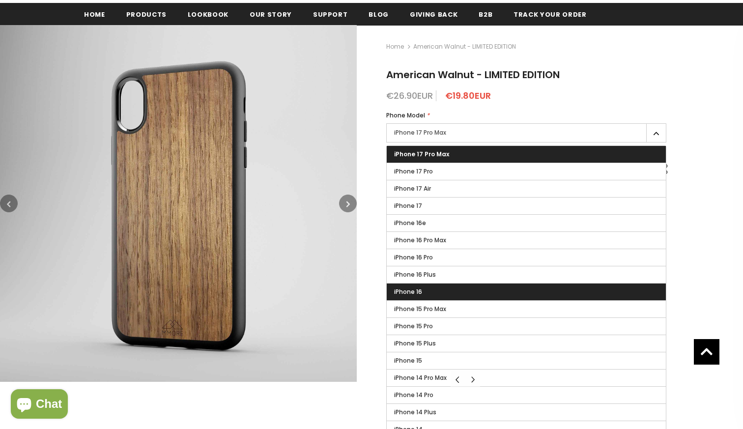
click at [442, 288] on label "iPhone 16" at bounding box center [526, 292] width 279 height 17
click at [0, 0] on input "iPhone 16" at bounding box center [0, 0] width 0 height 0
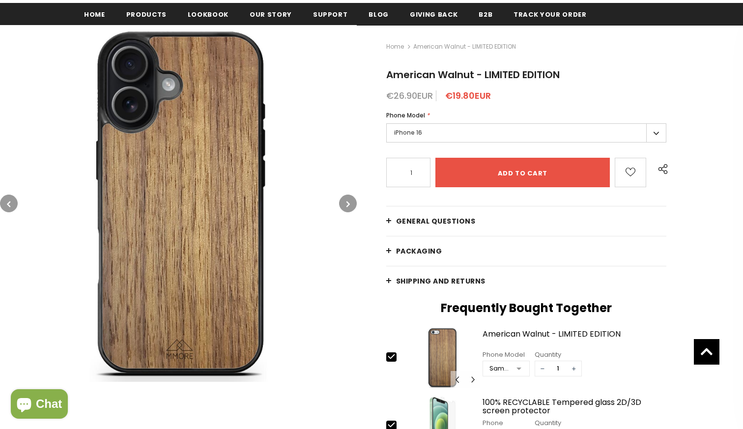
click at [420, 139] on label "iPhone 16" at bounding box center [526, 132] width 280 height 19
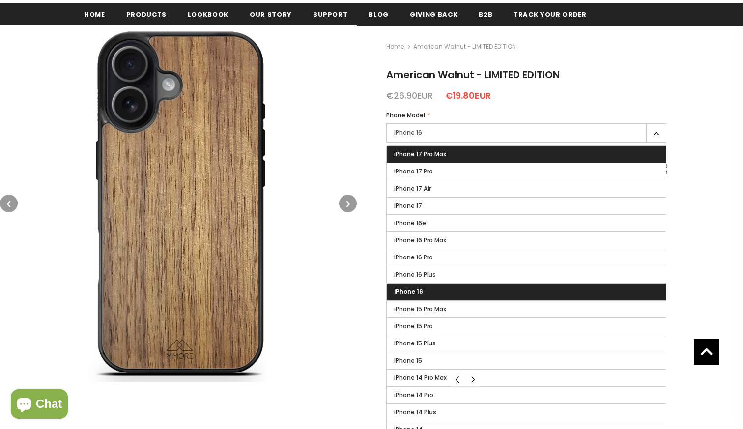
click at [453, 156] on label "iPhone 17 Pro Max" at bounding box center [526, 154] width 279 height 17
click at [0, 0] on input "iPhone 17 Pro Max" at bounding box center [0, 0] width 0 height 0
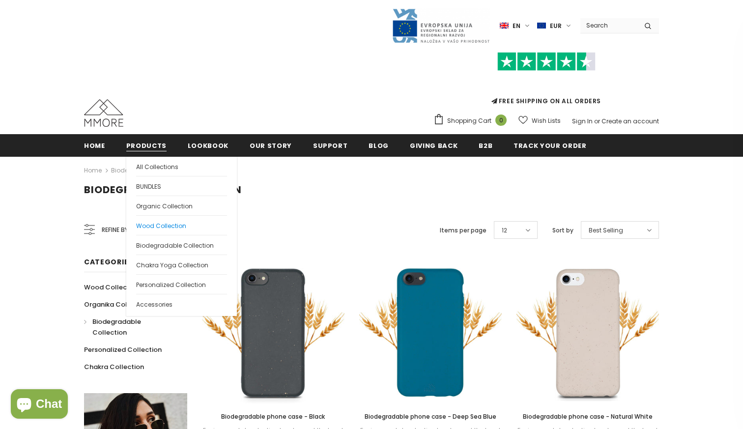
click at [178, 227] on span "Wood Collection" at bounding box center [161, 226] width 50 height 8
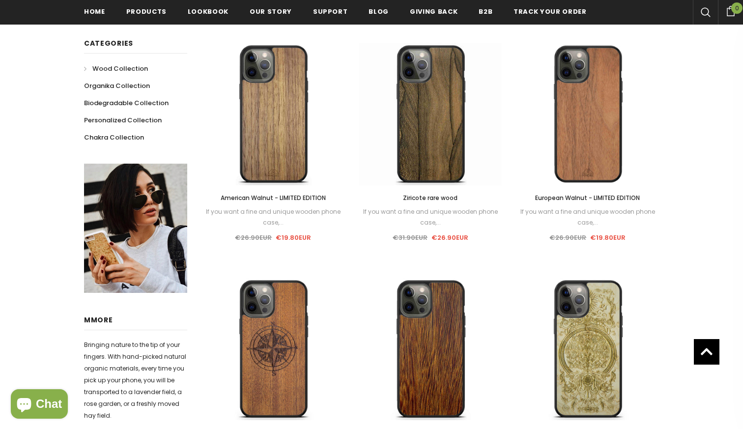
scroll to position [211, 0]
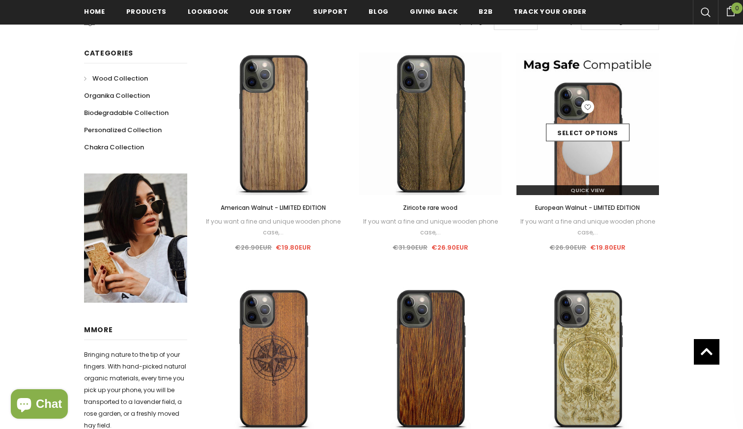
click at [613, 76] on img at bounding box center [588, 124] width 143 height 143
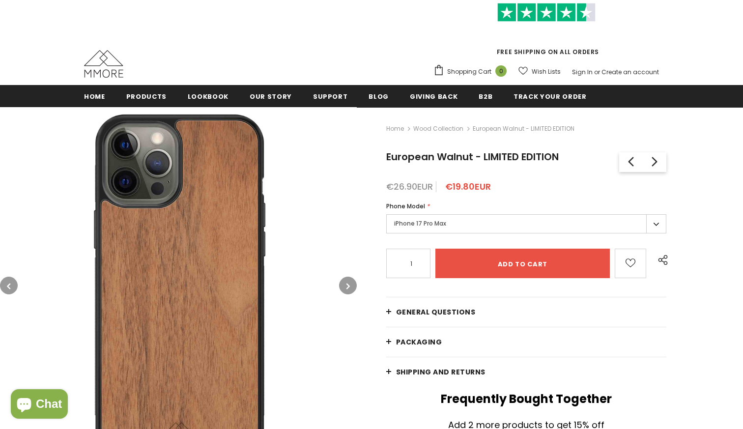
scroll to position [94, 0]
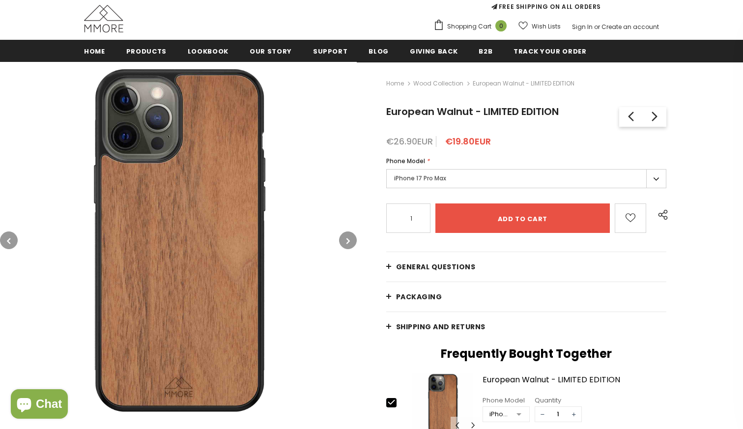
click at [426, 177] on label "iPhone 17 Pro Max" at bounding box center [526, 178] width 280 height 19
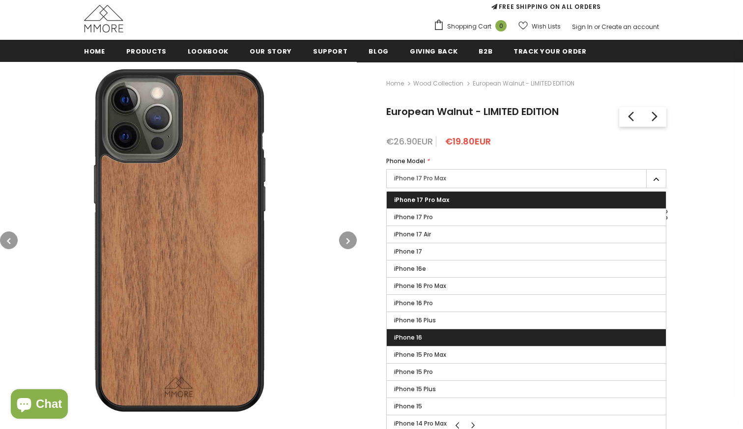
click at [427, 331] on label "iPhone 16" at bounding box center [526, 337] width 279 height 17
click at [0, 0] on input "iPhone 16" at bounding box center [0, 0] width 0 height 0
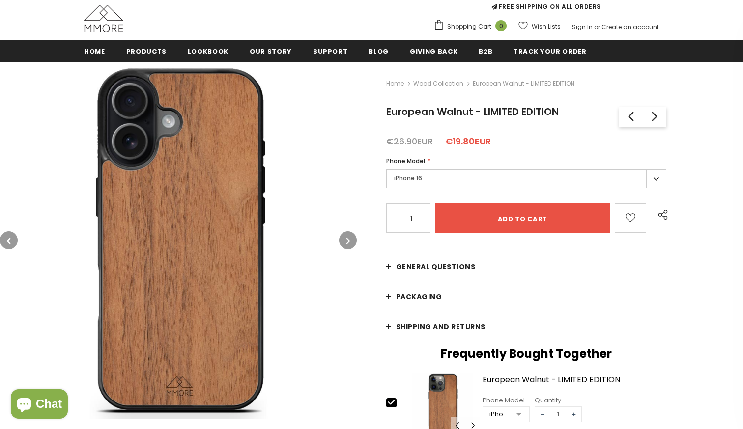
click at [246, 150] on img at bounding box center [178, 240] width 357 height 357
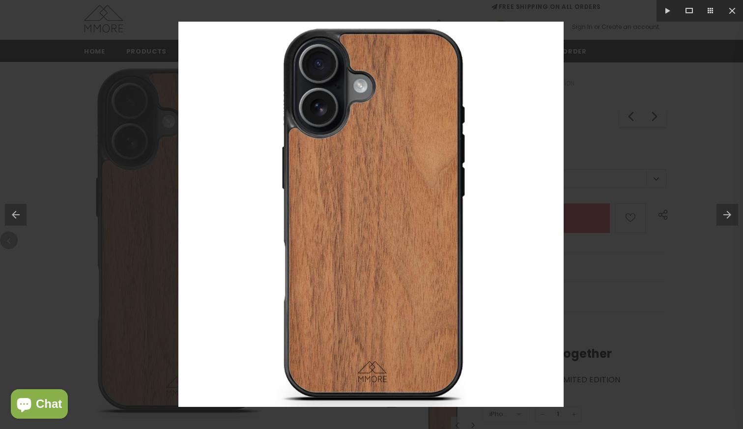
click at [107, 145] on div at bounding box center [371, 214] width 743 height 429
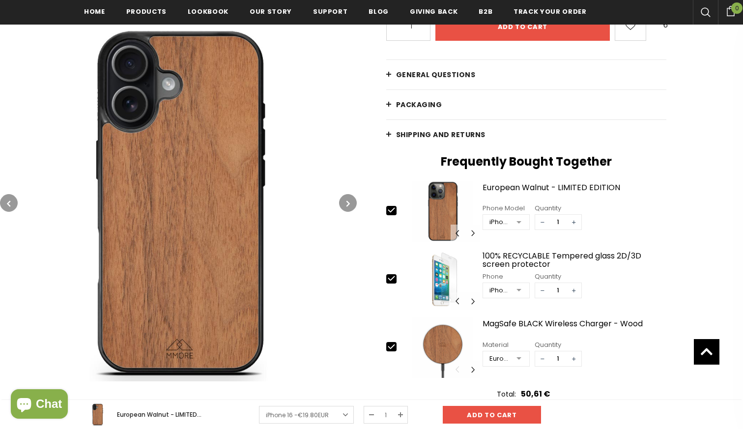
scroll to position [94, 0]
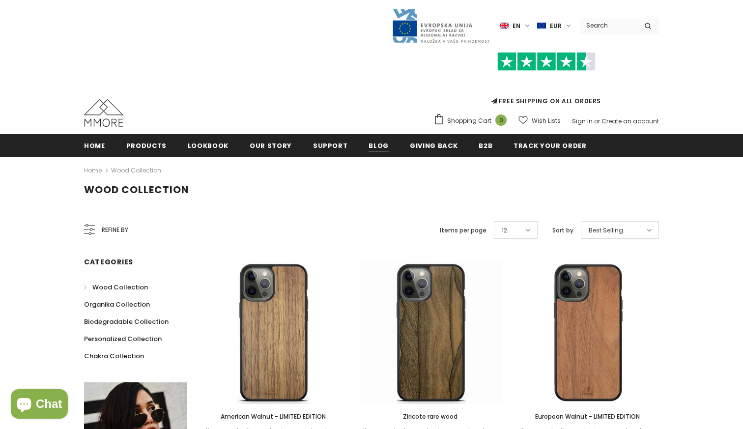
click at [369, 149] on span "Blog" at bounding box center [379, 145] width 20 height 9
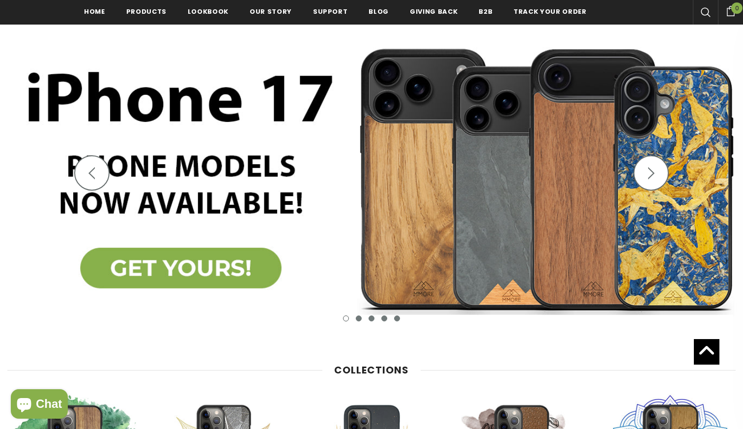
scroll to position [154, 0]
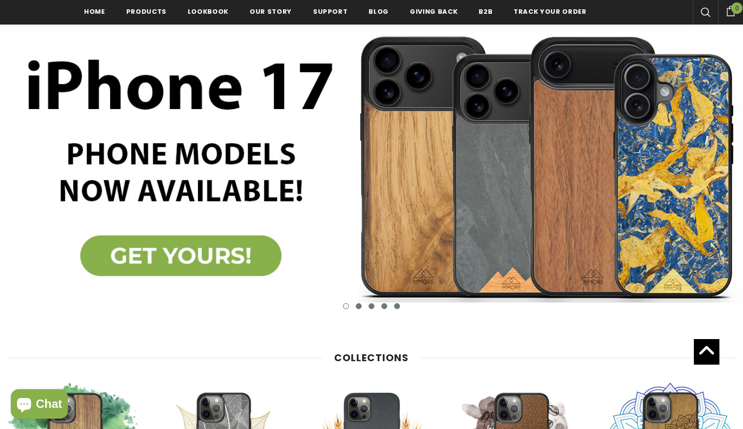
click at [47, 404] on span "Chat" at bounding box center [49, 404] width 26 height 15
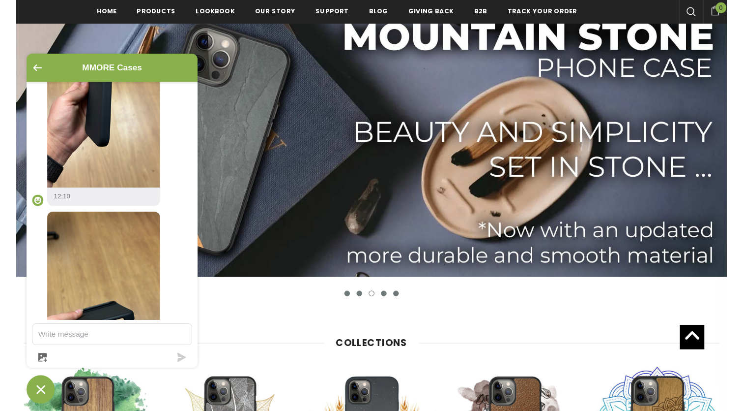
scroll to position [941, 0]
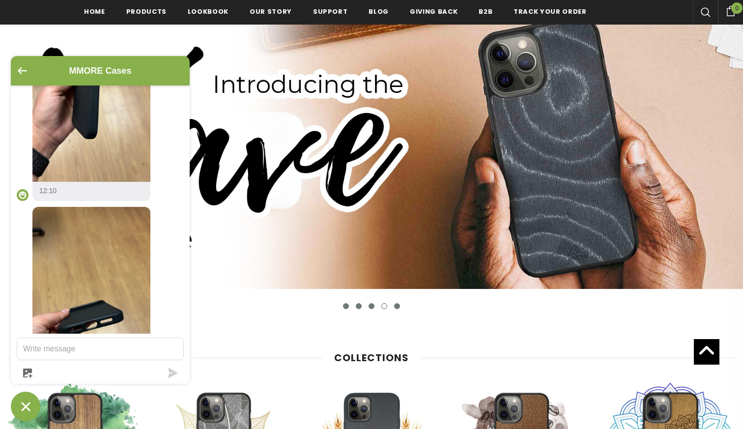
click at [66, 174] on img at bounding box center [91, 76] width 118 height 210
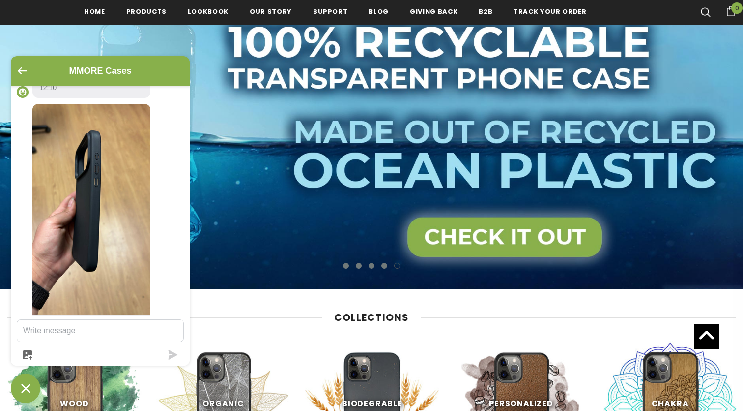
scroll to position [789, 0]
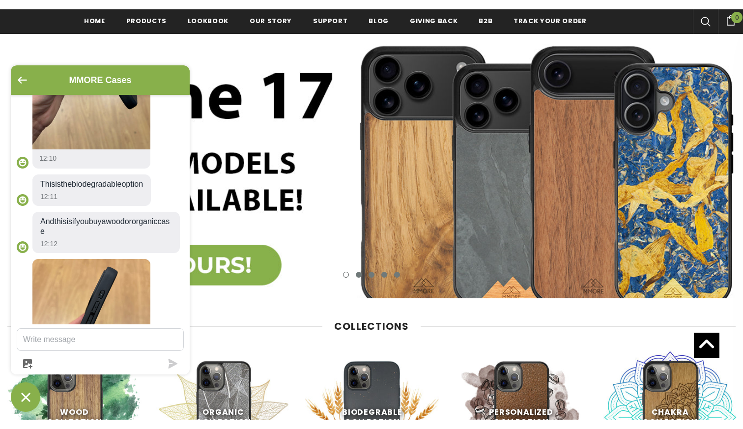
scroll to position [1455, 0]
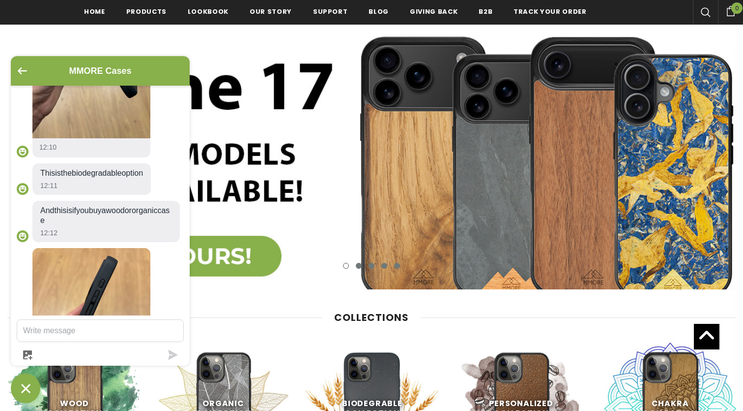
click at [112, 138] on img at bounding box center [91, 33] width 118 height 210
